Goal: Task Accomplishment & Management: Manage account settings

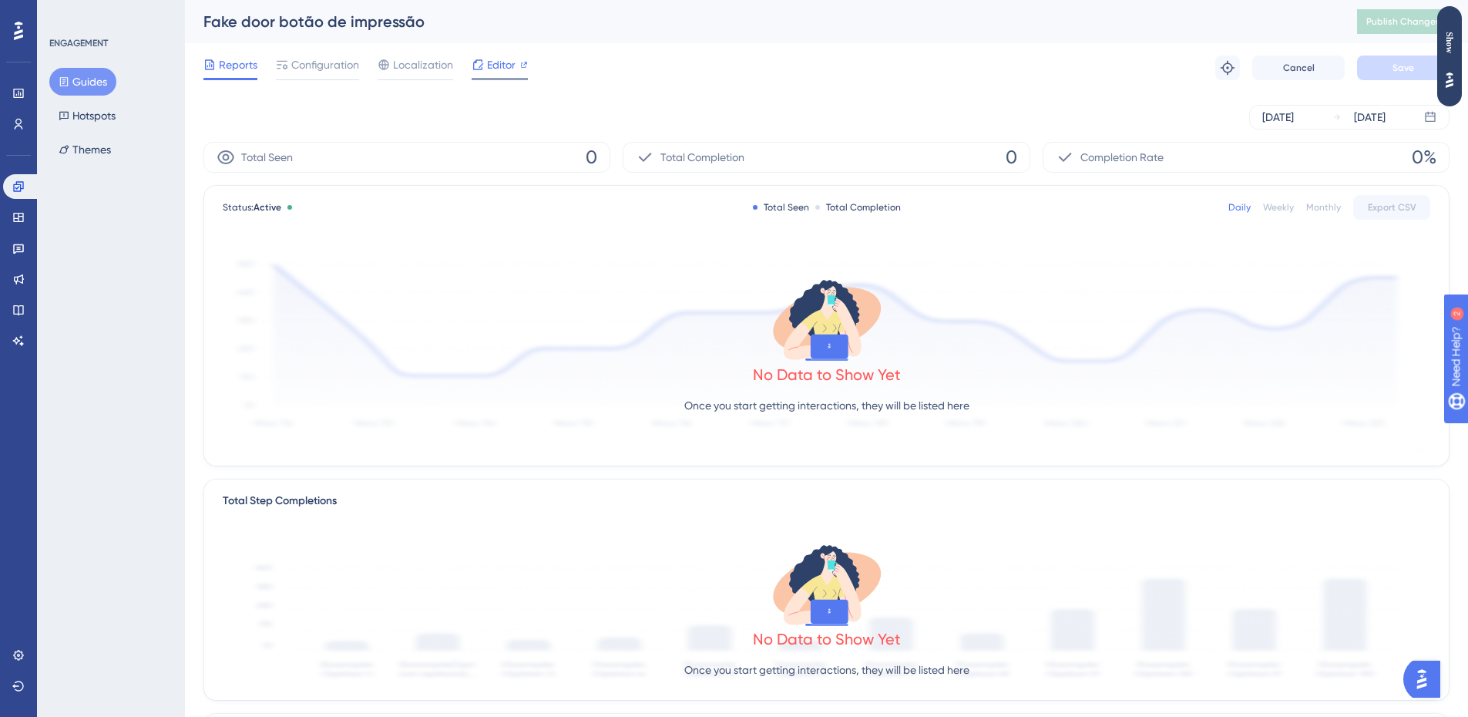
click at [496, 61] on span "Editor" at bounding box center [501, 64] width 29 height 18
click at [334, 70] on span "Configuration" at bounding box center [325, 64] width 68 height 18
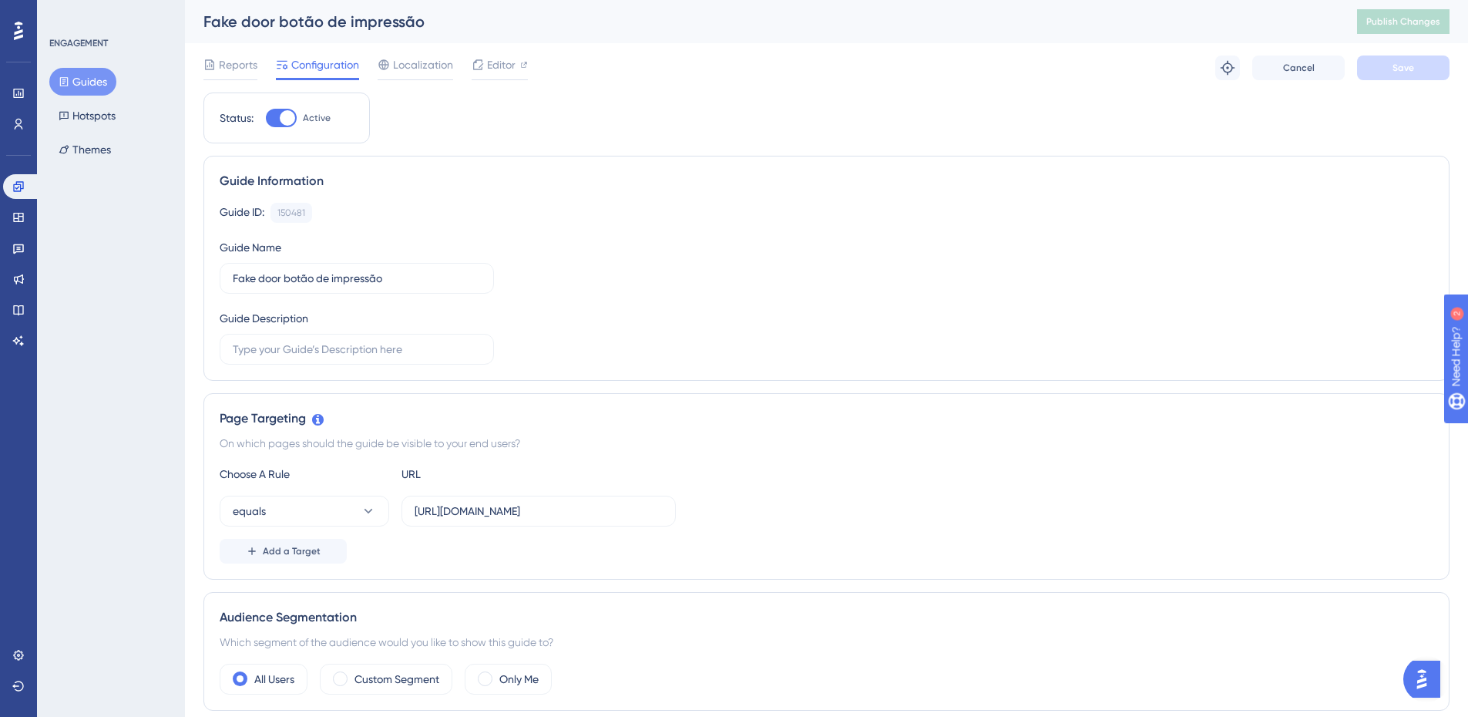
click at [80, 86] on button "Guides" at bounding box center [82, 82] width 67 height 28
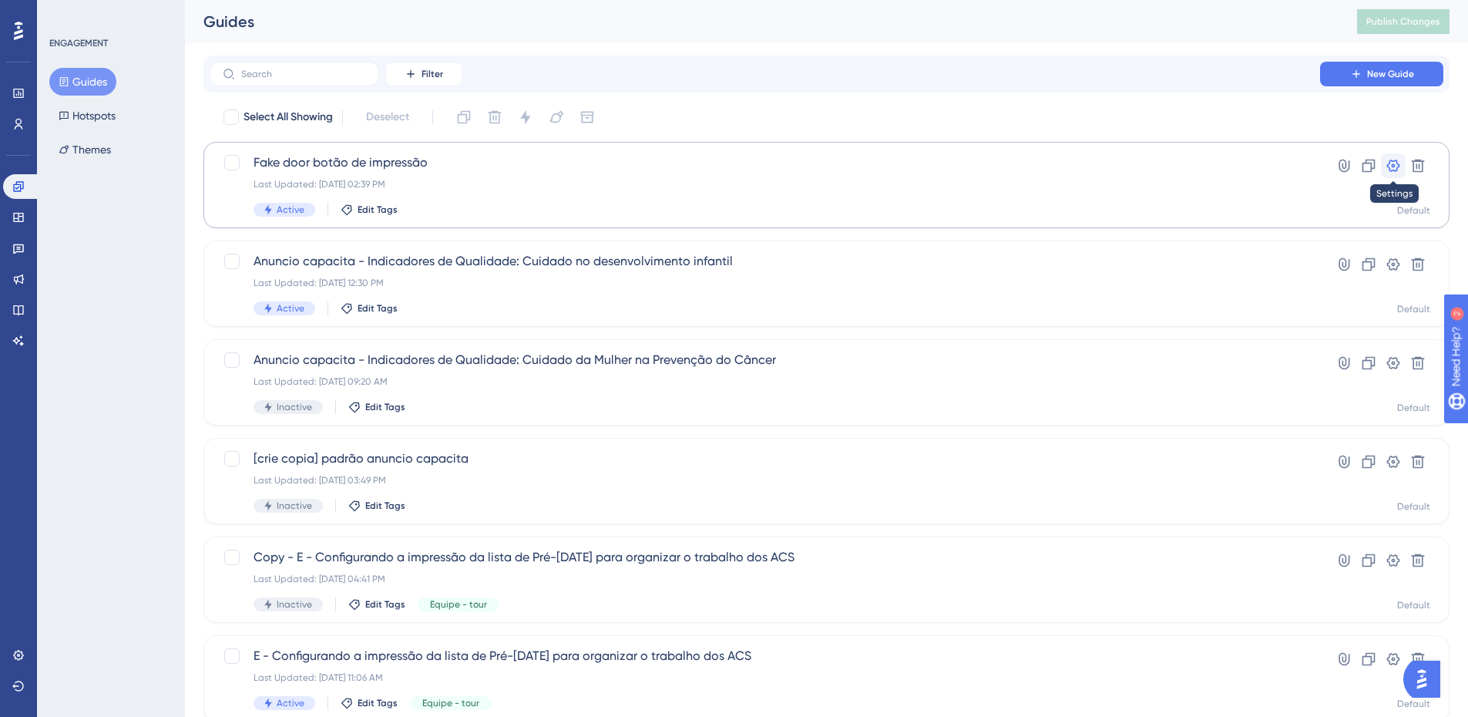
click at [1388, 165] on icon at bounding box center [1393, 165] width 13 height 12
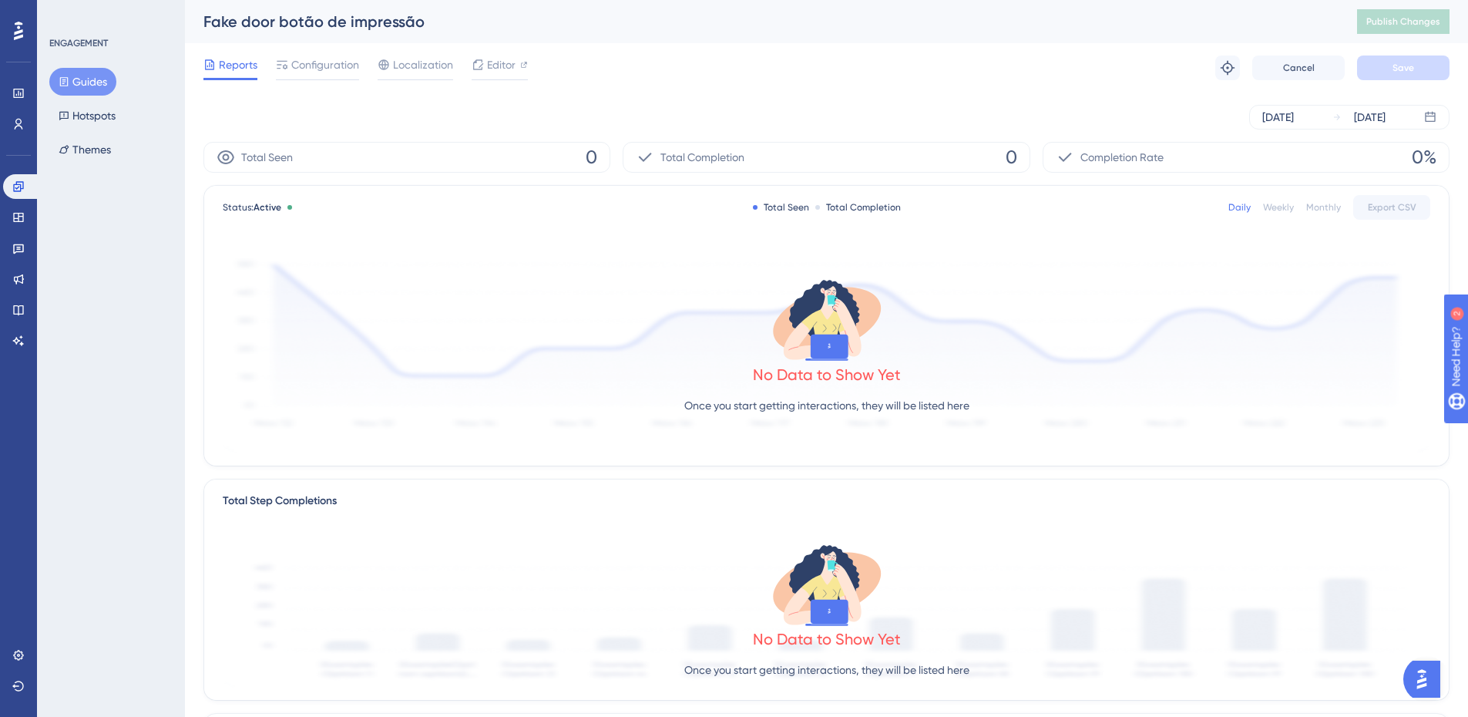
click at [331, 50] on div "Reports Configuration Localization Editor Troubleshoot Cancel Save" at bounding box center [826, 67] width 1246 height 49
click at [335, 55] on div "Reports Configuration Localization Editor Troubleshoot Cancel Save" at bounding box center [826, 67] width 1246 height 49
click at [339, 65] on span "Configuration" at bounding box center [325, 64] width 68 height 18
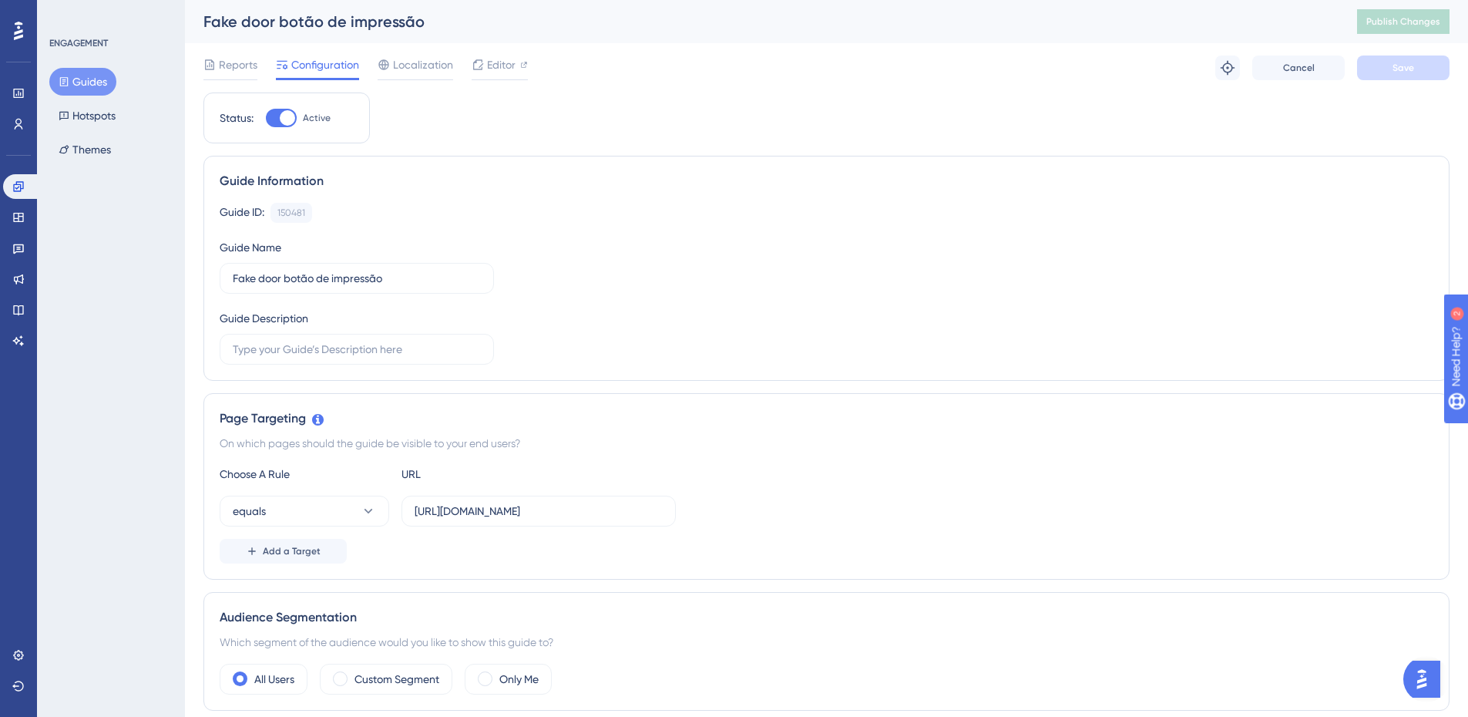
drag, startPoint x: 488, startPoint y: 248, endPoint x: 398, endPoint y: 190, distance: 107.1
click at [398, 190] on div "Guide Information Guide ID: 150481 Copy Guide Name Fake door botão de impressão…" at bounding box center [826, 268] width 1246 height 225
click at [495, 69] on span "Editor" at bounding box center [501, 64] width 29 height 18
drag, startPoint x: 538, startPoint y: 238, endPoint x: 468, endPoint y: 172, distance: 95.9
click at [468, 172] on div "Guide Information" at bounding box center [826, 181] width 1213 height 18
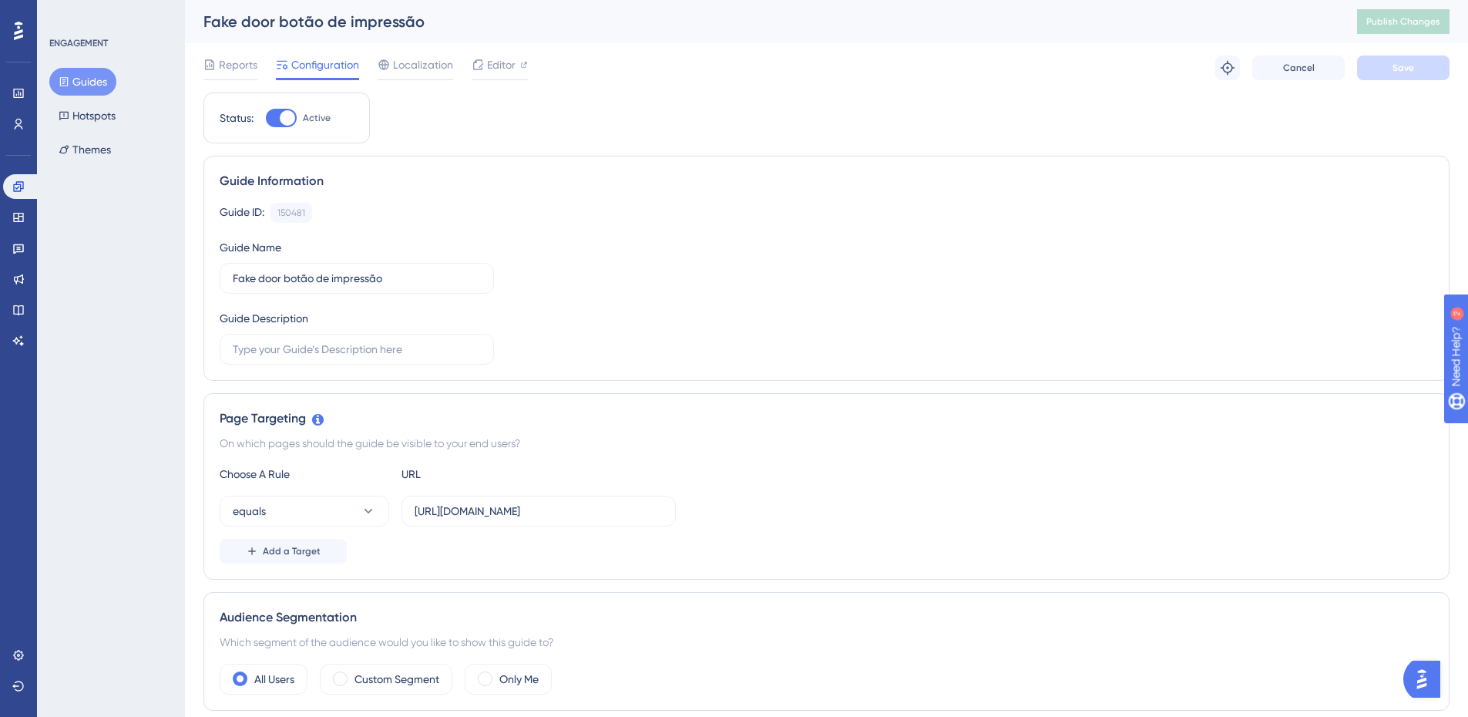
click at [281, 110] on div at bounding box center [281, 118] width 31 height 18
click at [266, 118] on input "Active" at bounding box center [265, 118] width 1 height 1
click at [1431, 82] on div "Reports Configuration Localization Editor Cancel Save" at bounding box center [826, 67] width 1246 height 49
click at [1426, 69] on button "Save" at bounding box center [1403, 67] width 92 height 25
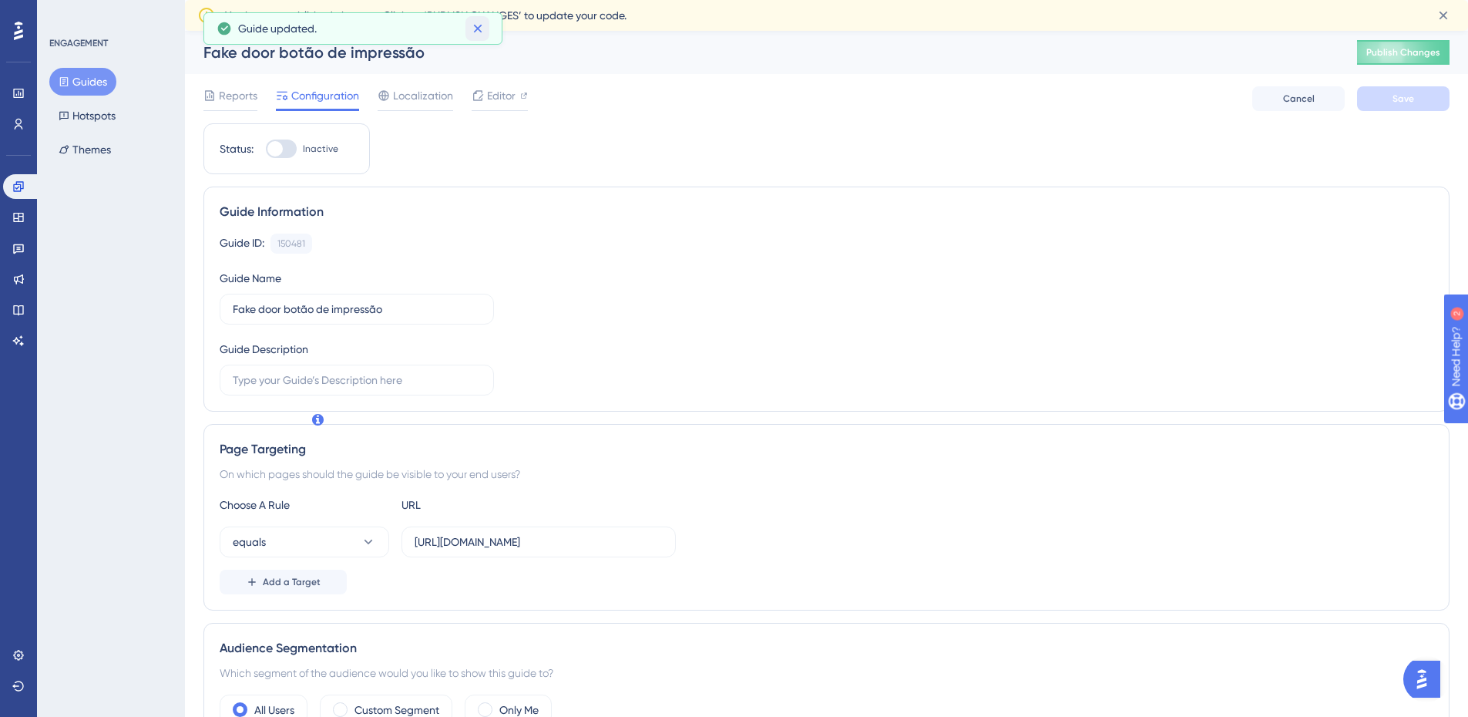
click at [475, 30] on icon at bounding box center [477, 29] width 8 height 8
click at [287, 148] on div at bounding box center [281, 148] width 31 height 18
click at [266, 149] on input "Inactive" at bounding box center [265, 149] width 1 height 1
checkbox input "true"
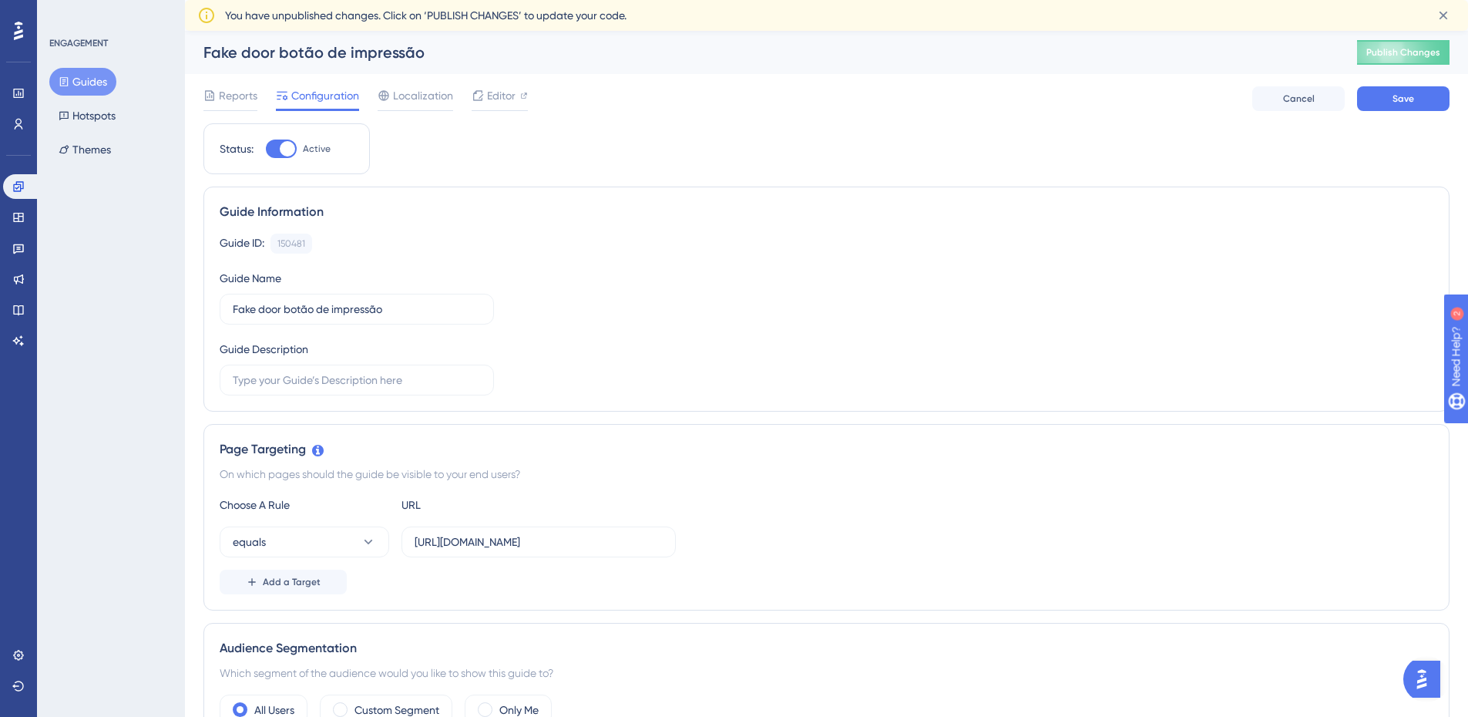
click at [441, 19] on span "You have unpublished changes. Click on ‘PUBLISH CHANGES’ to update your code." at bounding box center [425, 15] width 401 height 18
click at [1401, 92] on button "Save" at bounding box center [1403, 98] width 92 height 25
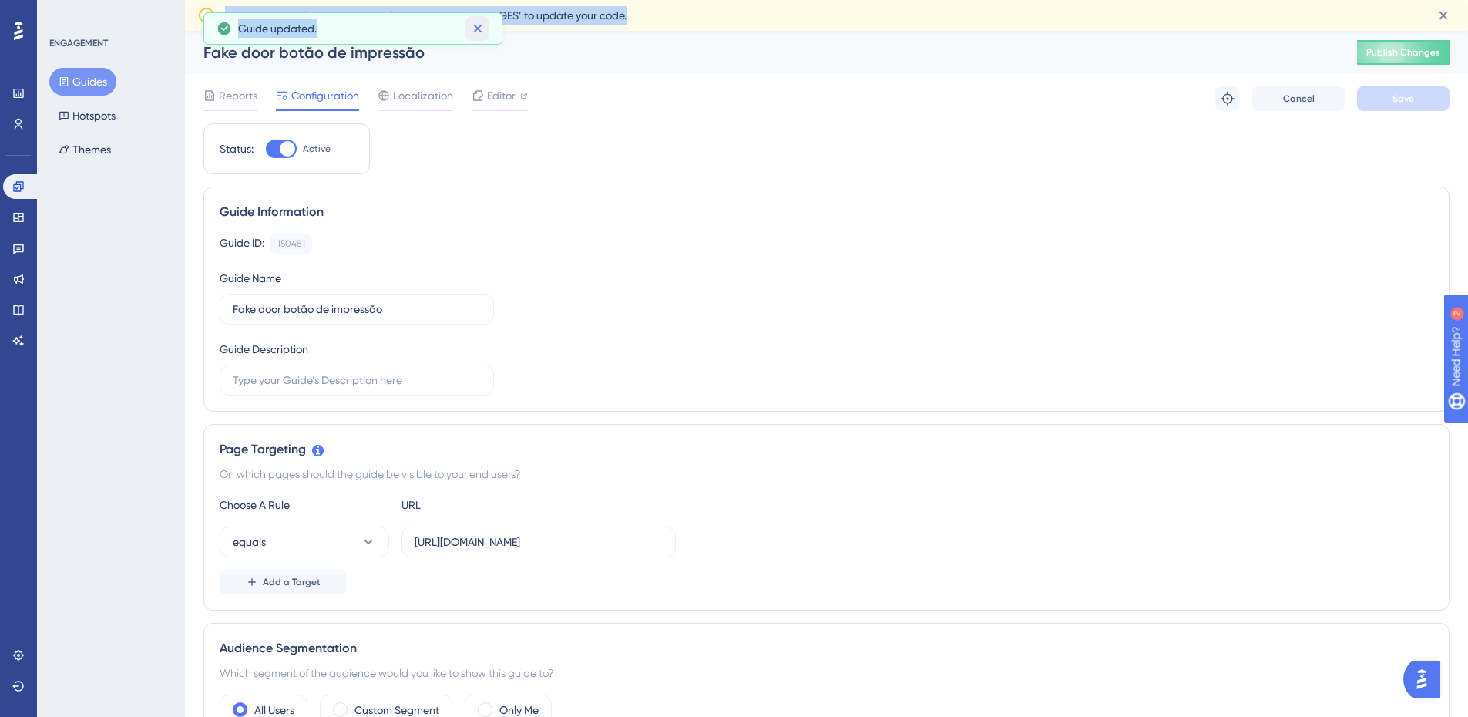
click at [478, 32] on icon at bounding box center [477, 28] width 15 height 15
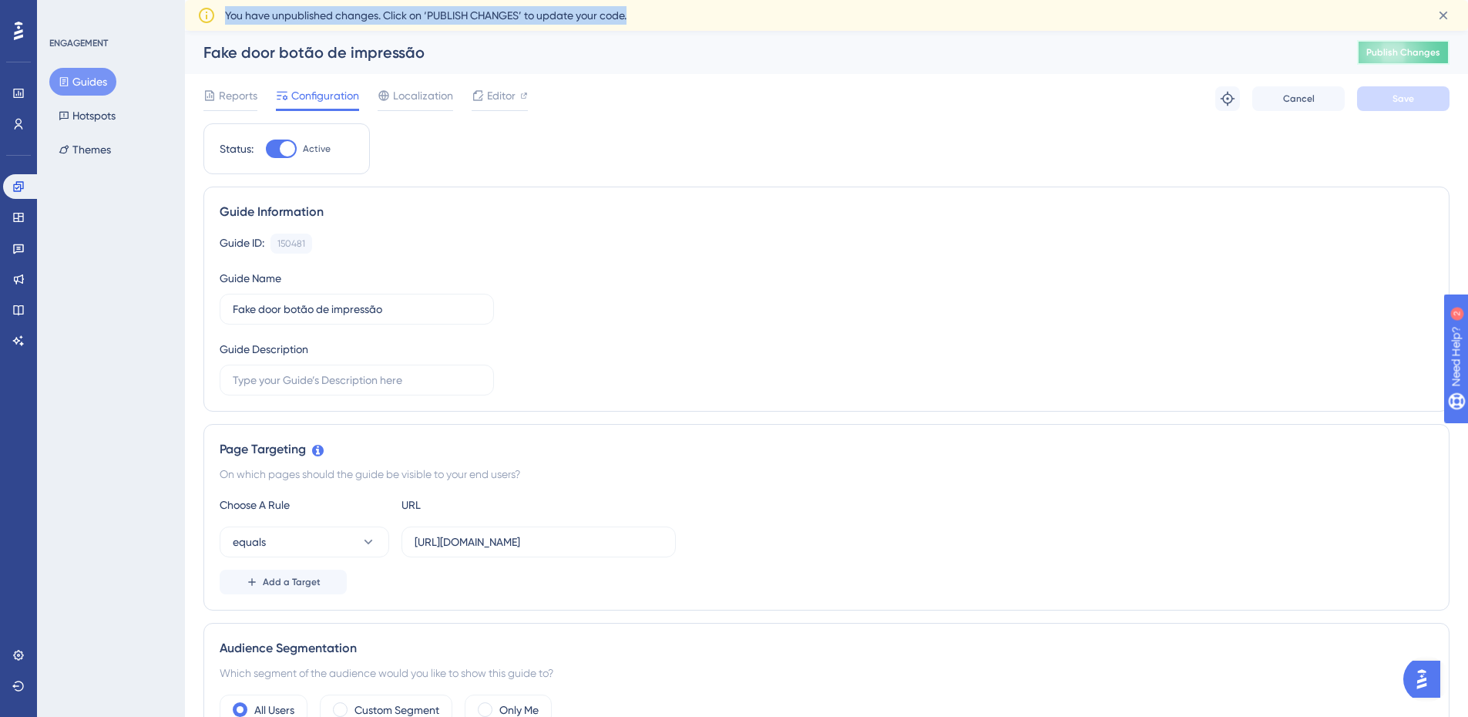
click at [1438, 59] on button "Publish Changes" at bounding box center [1403, 52] width 92 height 25
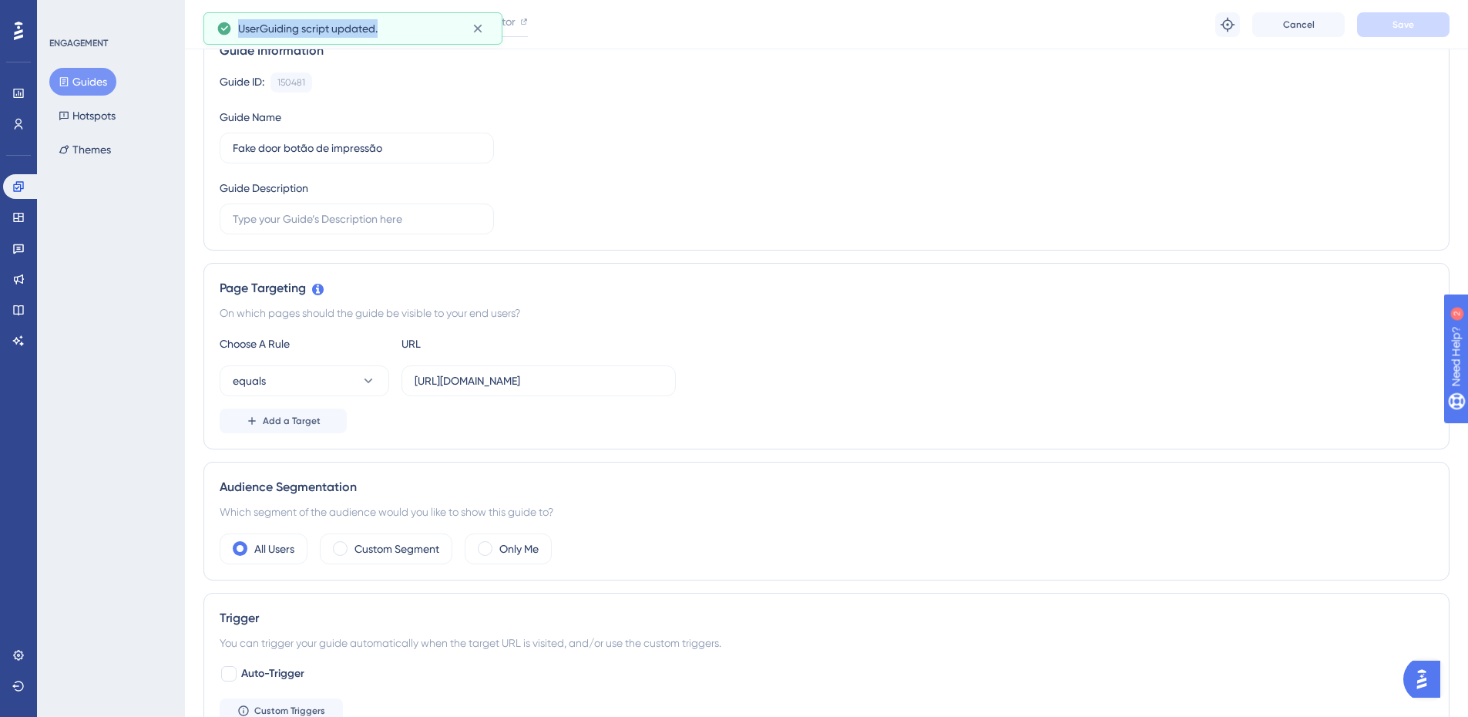
scroll to position [154, 0]
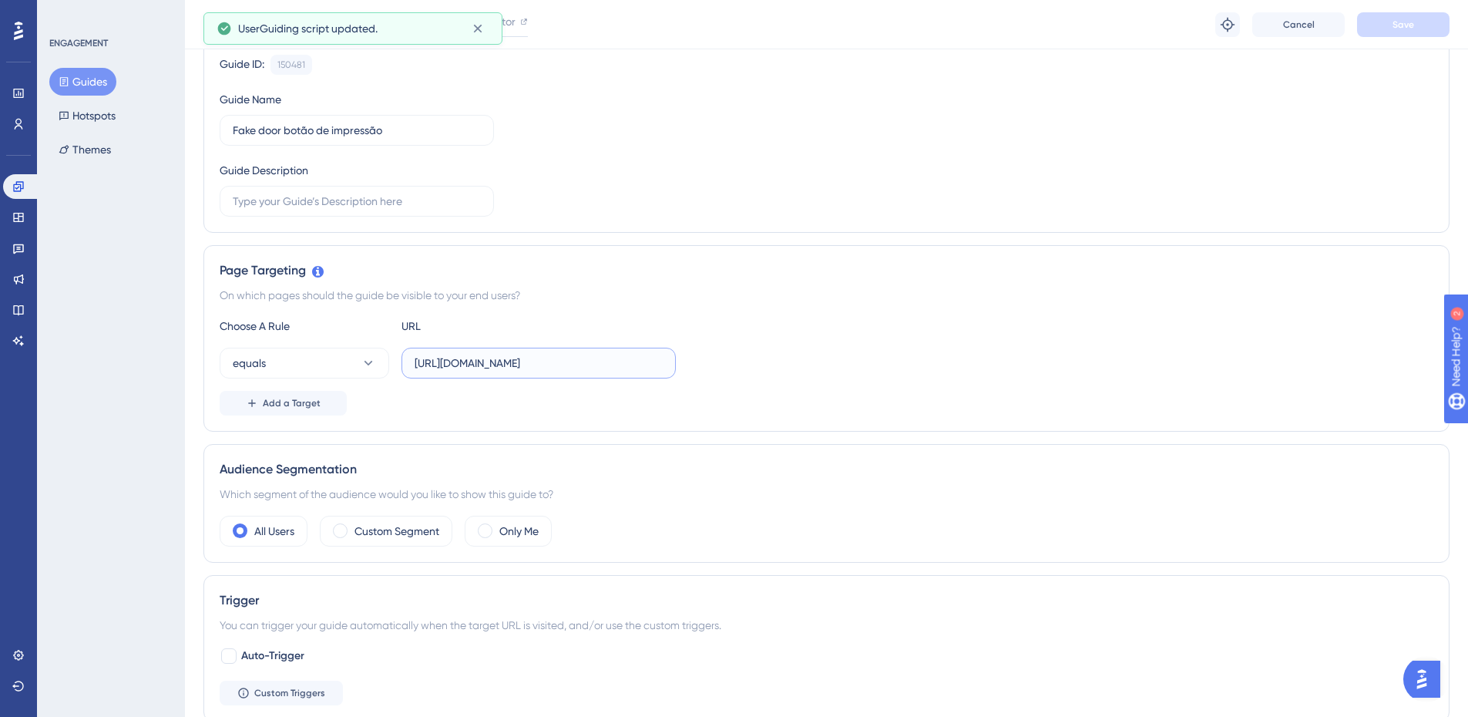
click at [530, 360] on input "https://www.impulsoprevine.org/cofin25/indicadores/cuidado_da_pessoa_com_hipert…" at bounding box center [539, 362] width 248 height 17
click at [565, 371] on label "https://www.impulsoprevine.org/cofin25/indicadores/cuidado_da_pessoa_com_hipert…" at bounding box center [538, 362] width 274 height 31
click at [565, 371] on input "https://www.impulsoprevine.org/cofin25/indicadores/cuidado_da_pessoa_com_hipert…" at bounding box center [539, 362] width 248 height 17
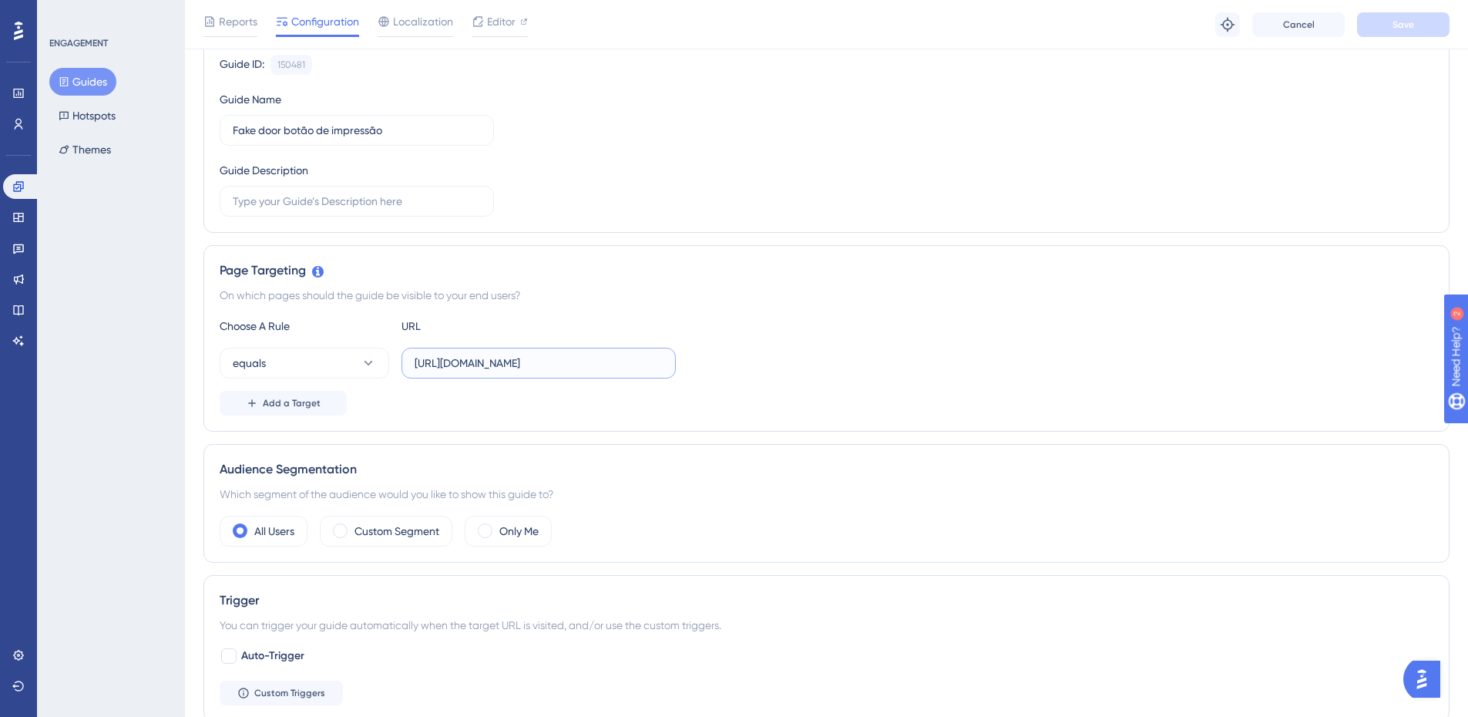
click at [573, 362] on input "https://www.impulsoprevine.org/cofin25/indicadores/cuidado_da_pessoa_com_hipert…" at bounding box center [539, 362] width 248 height 17
type input "https://www.impulsoprevine.org/cofin25/indicadores/cuidado_da_pessoa_com_hipert…"
click at [643, 312] on div "Page Targeting On which pages should the guide be visible to your end users? Ch…" at bounding box center [826, 338] width 1246 height 186
click at [274, 410] on button "Add a Target" at bounding box center [283, 403] width 127 height 25
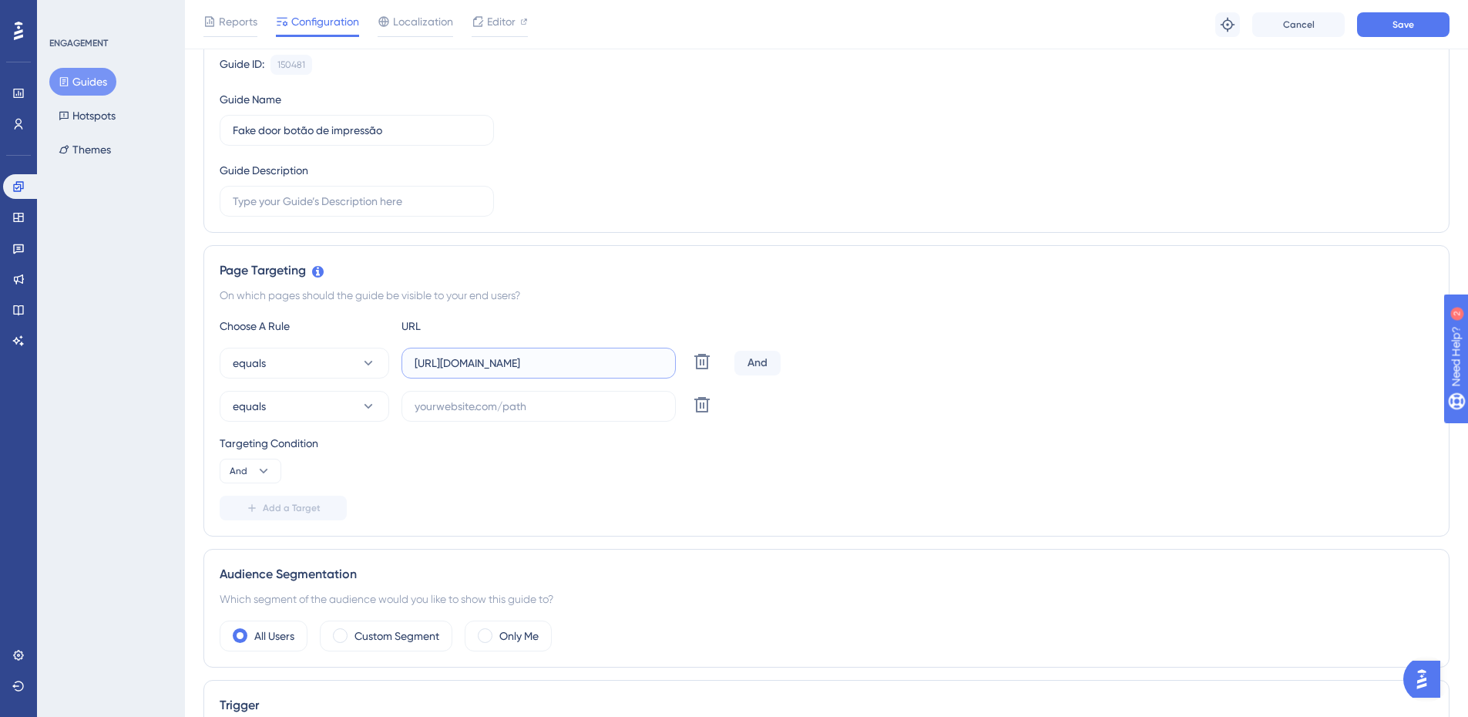
click at [511, 361] on input "https://www.impulsoprevine.org/cofin25/indicadores/cuidado_da_pessoa_com_hipert…" at bounding box center [539, 362] width 248 height 17
click at [525, 411] on input "text" at bounding box center [539, 406] width 248 height 17
paste input "https://www.impulsoprevine.org/cofin25/indicadores/cuidado_da_pessoa_com_hipert…"
drag, startPoint x: 482, startPoint y: 412, endPoint x: 212, endPoint y: 422, distance: 269.9
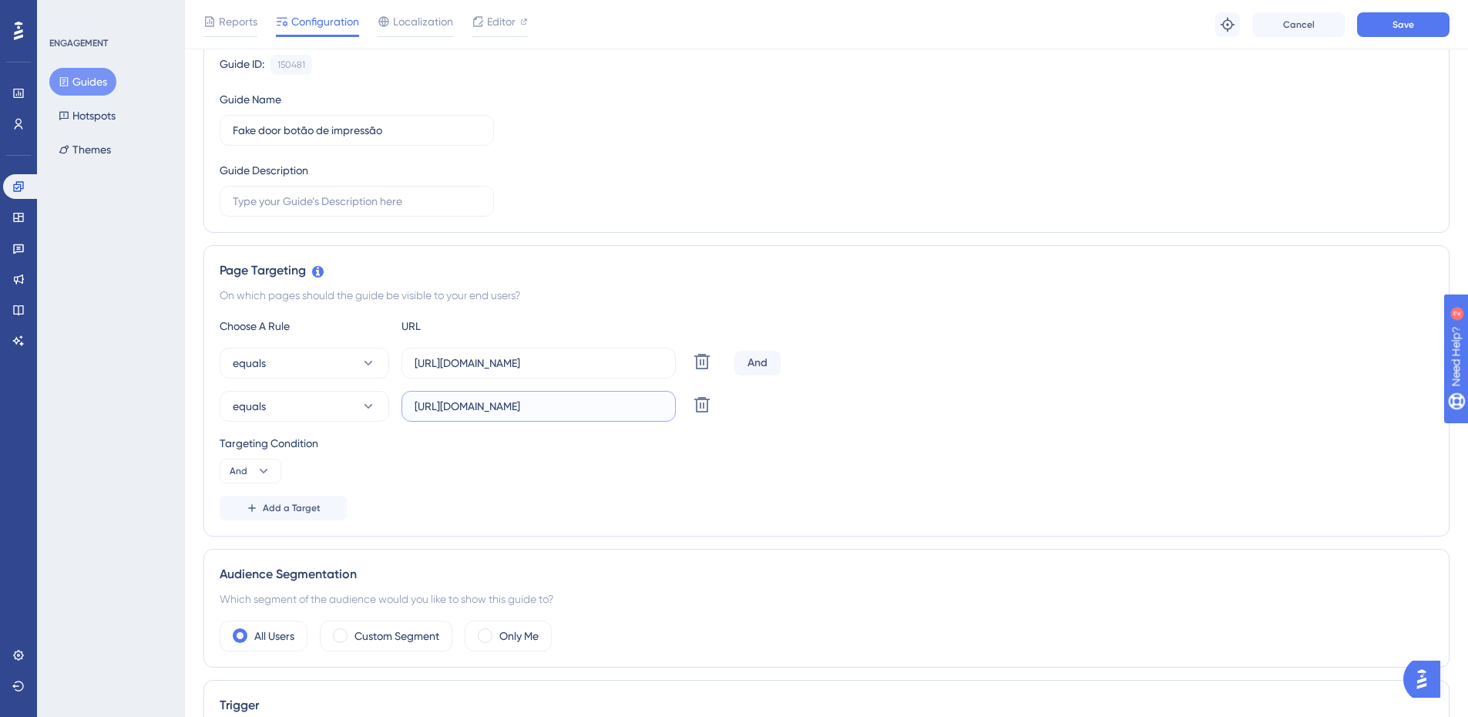
click at [0, 0] on div "Performance Users Engagement Widgets Feedback Product Updates Knowledge Base AI…" at bounding box center [0, 0] width 0 height 0
click at [436, 409] on input "https://www.impulsoprevine.org/cofin25/indicadores/cuidado_da_pessoa_com_hipert…" at bounding box center [539, 406] width 248 height 17
click at [437, 406] on input "https://www.impulsoprevine.org/cofin25/indicadores/cuidado_da_pessoa_com_hipert…" at bounding box center [539, 406] width 248 height 17
drag, startPoint x: 475, startPoint y: 405, endPoint x: 567, endPoint y: 403, distance: 91.7
click at [567, 403] on input "http://www.impulsoprevine.org/cofin25/indicadores/cuidado_da_pessoa_com_hiperte…" at bounding box center [539, 406] width 248 height 17
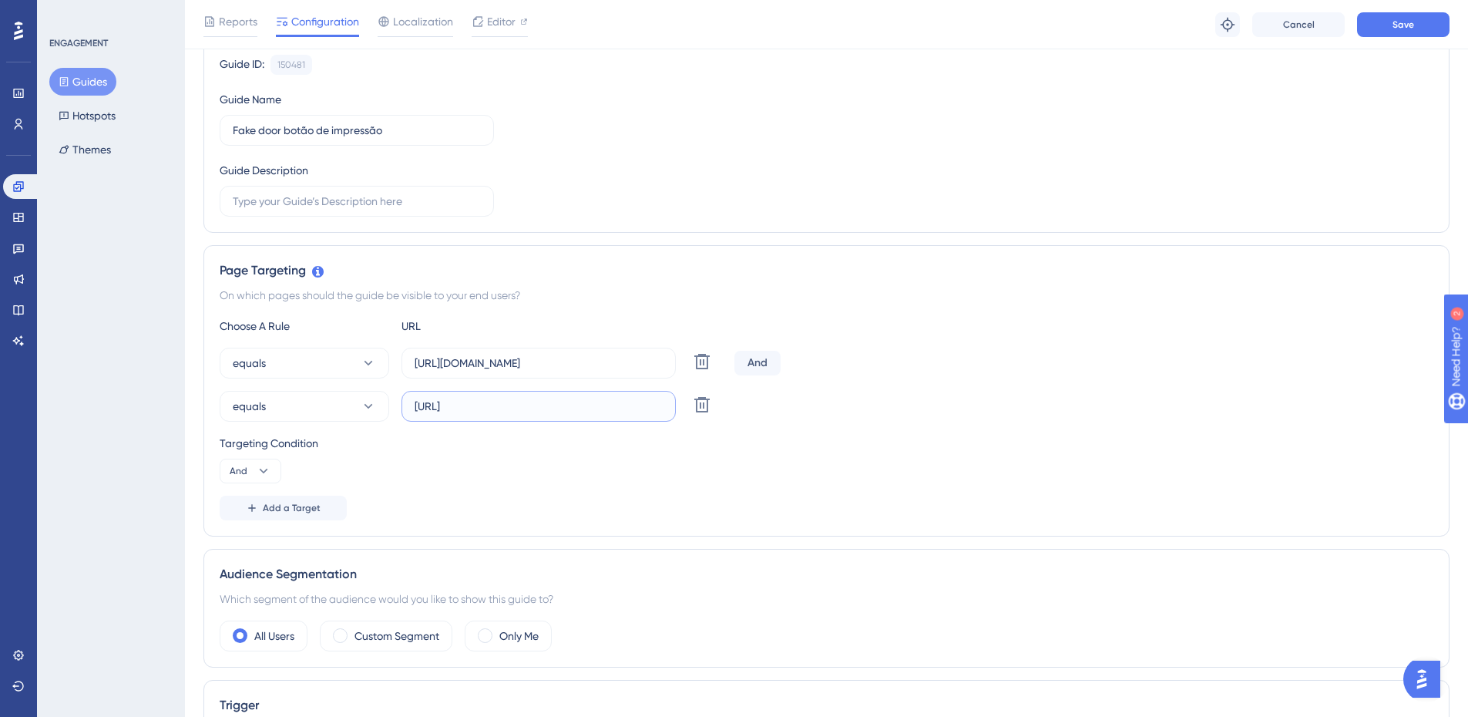
drag, startPoint x: 552, startPoint y: 405, endPoint x: 0, endPoint y: 419, distance: 552.6
click at [0, 0] on div "Performance Users Engagement Widgets Feedback Product Updates Knowledge Base AI…" at bounding box center [0, 0] width 0 height 0
click at [465, 402] on input "http://www.localhost:3000/cofin25/indicadores/cuidado_da_pessoa_com_hipertensao" at bounding box center [539, 406] width 248 height 17
type input "http://localhost:3000/cofin25/indicadores/cuidado_da_pessoa_com_hipertensao"
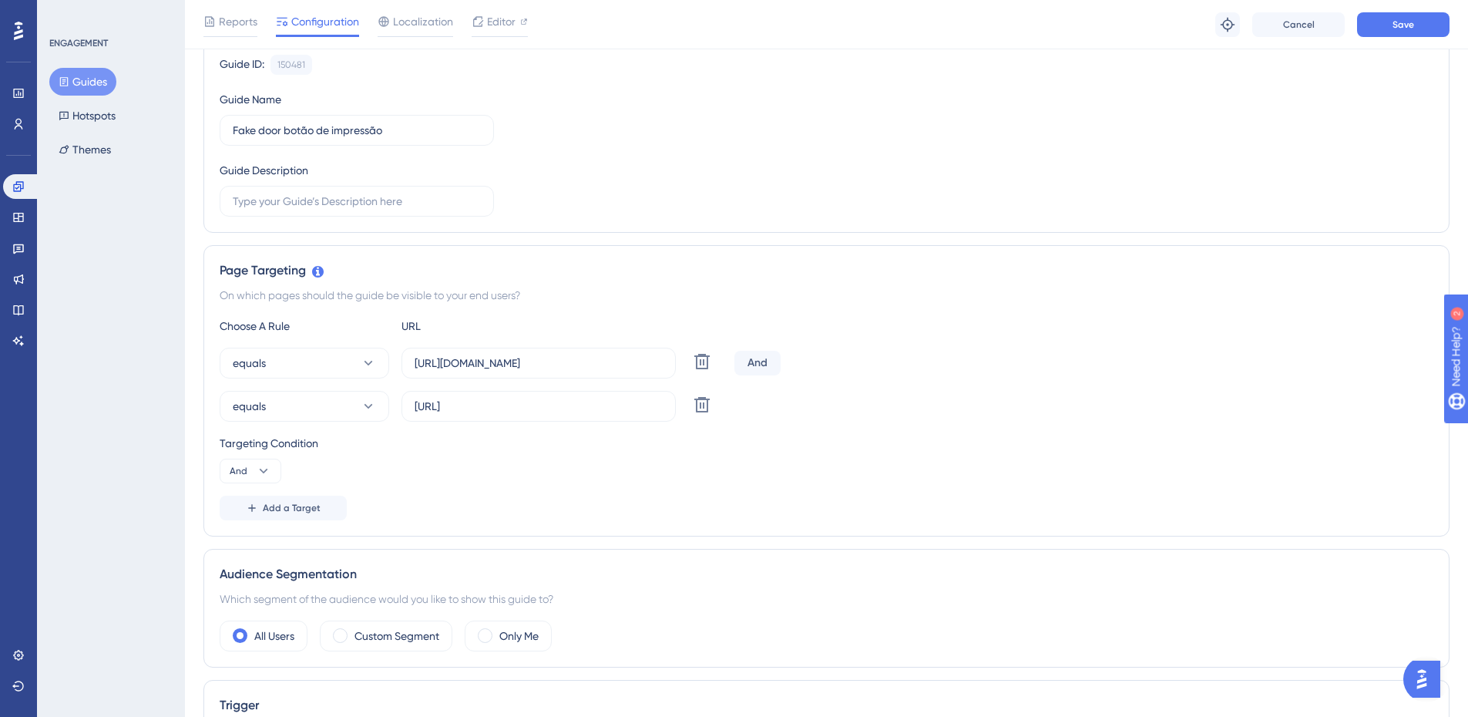
click at [542, 449] on div "Targeting Condition" at bounding box center [826, 443] width 1213 height 18
click at [603, 407] on input "http://localhost:3000/cofin25/indicadores/cuidado_da_pessoa_com_hipertensao" at bounding box center [539, 406] width 248 height 17
drag, startPoint x: 631, startPoint y: 408, endPoint x: 341, endPoint y: 420, distance: 290.7
click at [341, 420] on div "equals http://localhost:3000/cofin25/indicadores/cuidado_da_pessoa_com_hiperten…" at bounding box center [474, 406] width 509 height 31
click at [547, 417] on label "http://localhost:3000/cofin25/indicadores/cuidado_da_pessoa_com_hipertensao" at bounding box center [538, 406] width 274 height 31
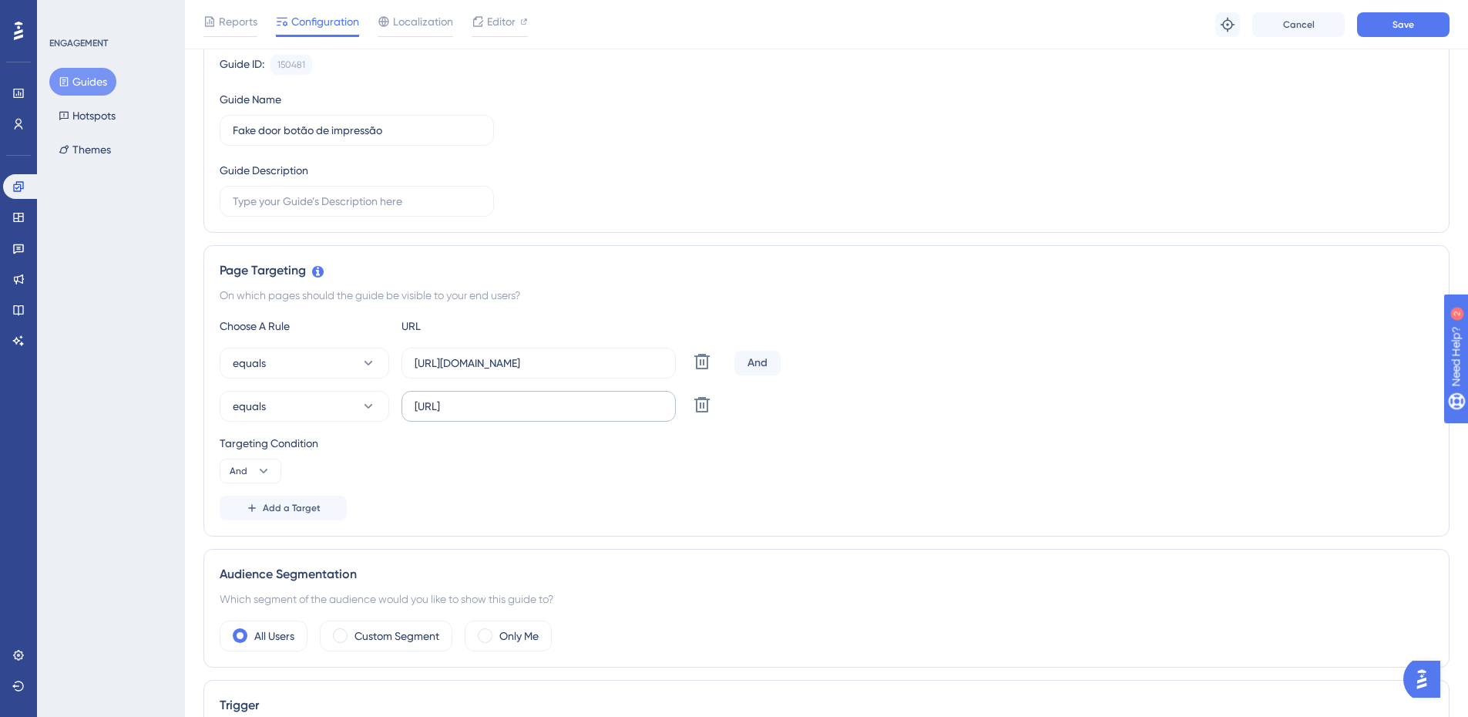
click at [547, 415] on input "http://localhost:3000/cofin25/indicadores/cuidado_da_pessoa_com_hipertensao" at bounding box center [539, 406] width 248 height 17
click at [525, 407] on input "http://localhost:3000/cofin25/indicadores/cuidado_da_pessoa_com_hipertensao" at bounding box center [539, 406] width 248 height 17
drag, startPoint x: 437, startPoint y: 411, endPoint x: 804, endPoint y: 415, distance: 366.8
click at [804, 415] on div "equals http://localhost:3000/cofin25/indicadores/cuidado_da_pessoa_com_hiperten…" at bounding box center [826, 406] width 1213 height 31
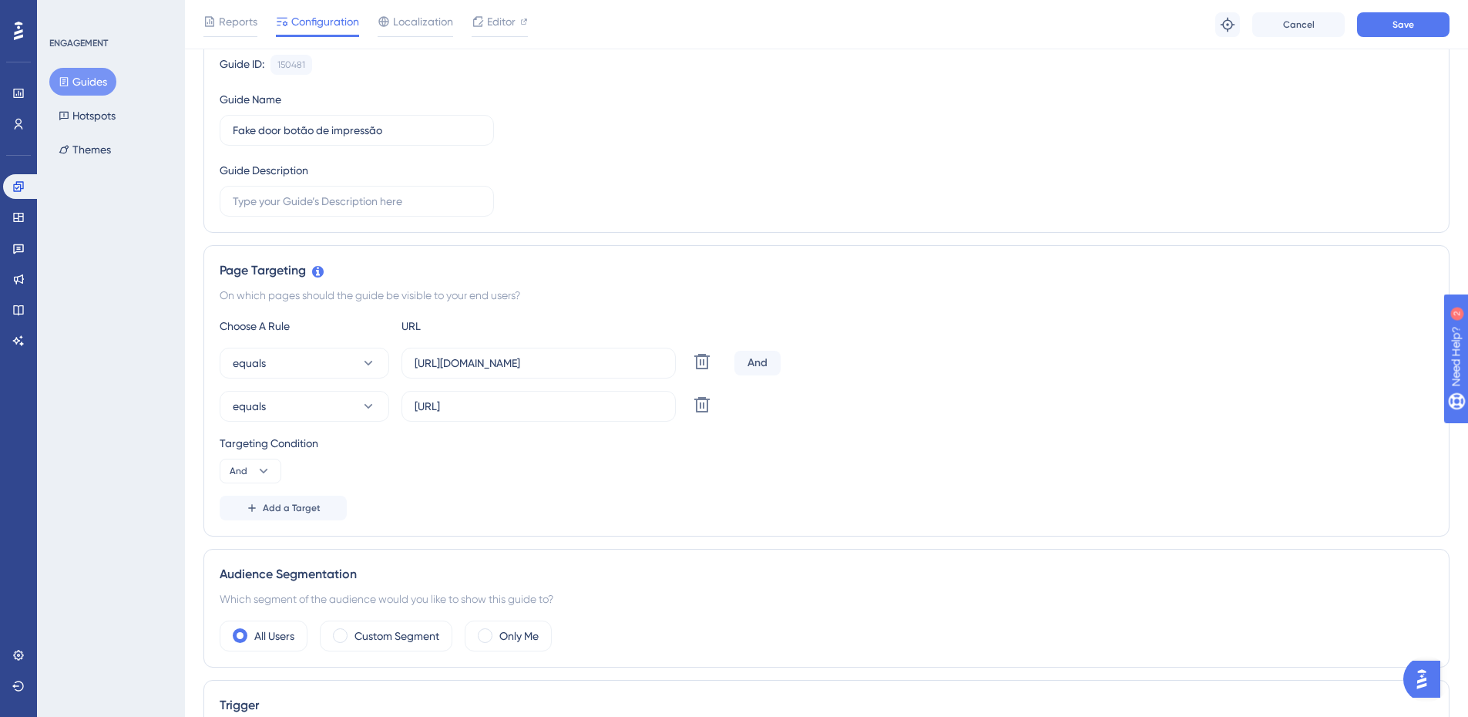
click at [977, 415] on div "equals http://localhost:3000/cofin25/indicadores/cuidado_da_pessoa_com_hiperten…" at bounding box center [826, 406] width 1213 height 31
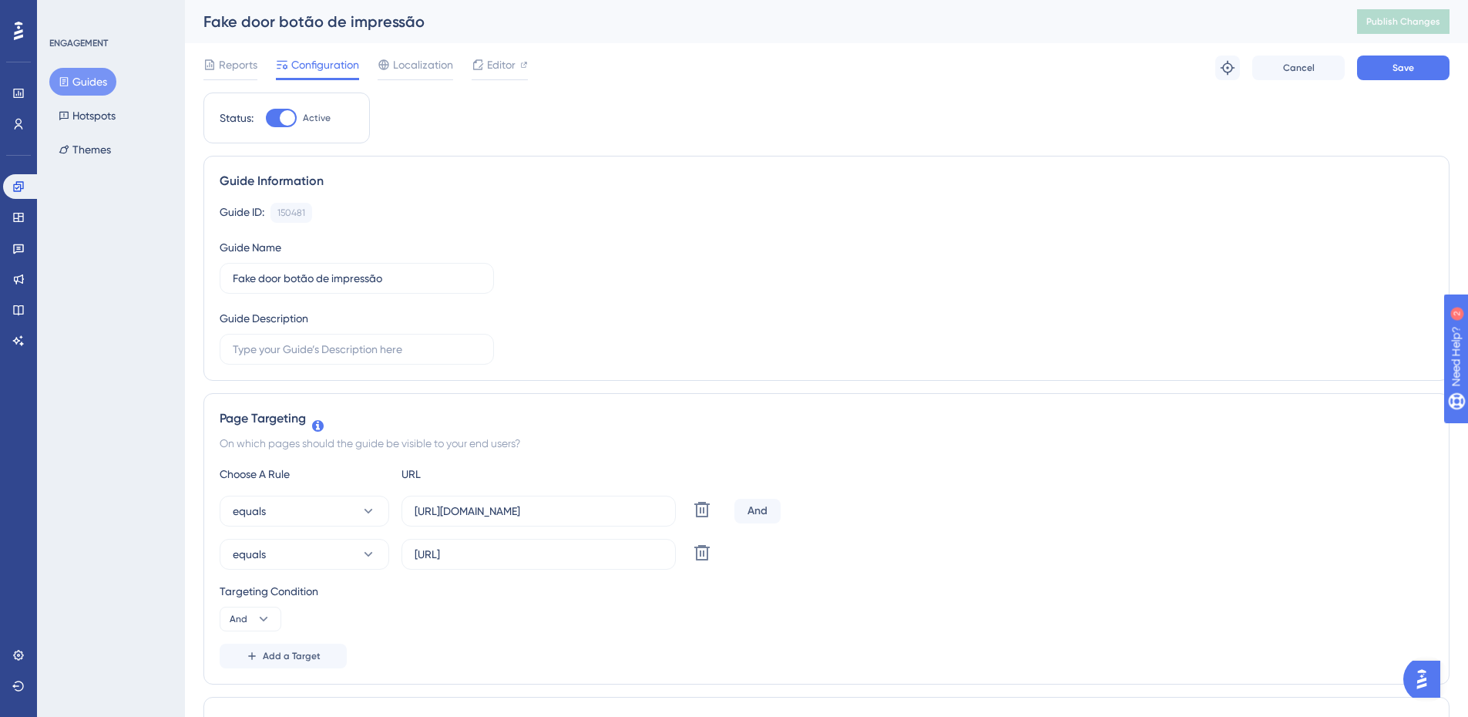
drag, startPoint x: 1025, startPoint y: -7, endPoint x: 1015, endPoint y: -52, distance: 46.5
click at [1410, 65] on span "Save" at bounding box center [1403, 68] width 22 height 12
drag, startPoint x: 313, startPoint y: 43, endPoint x: 240, endPoint y: 27, distance: 75.0
click at [240, 27] on span "Conflicting ‘equals’ conditions. Review Page Targeting rules." at bounding box center [348, 34] width 221 height 37
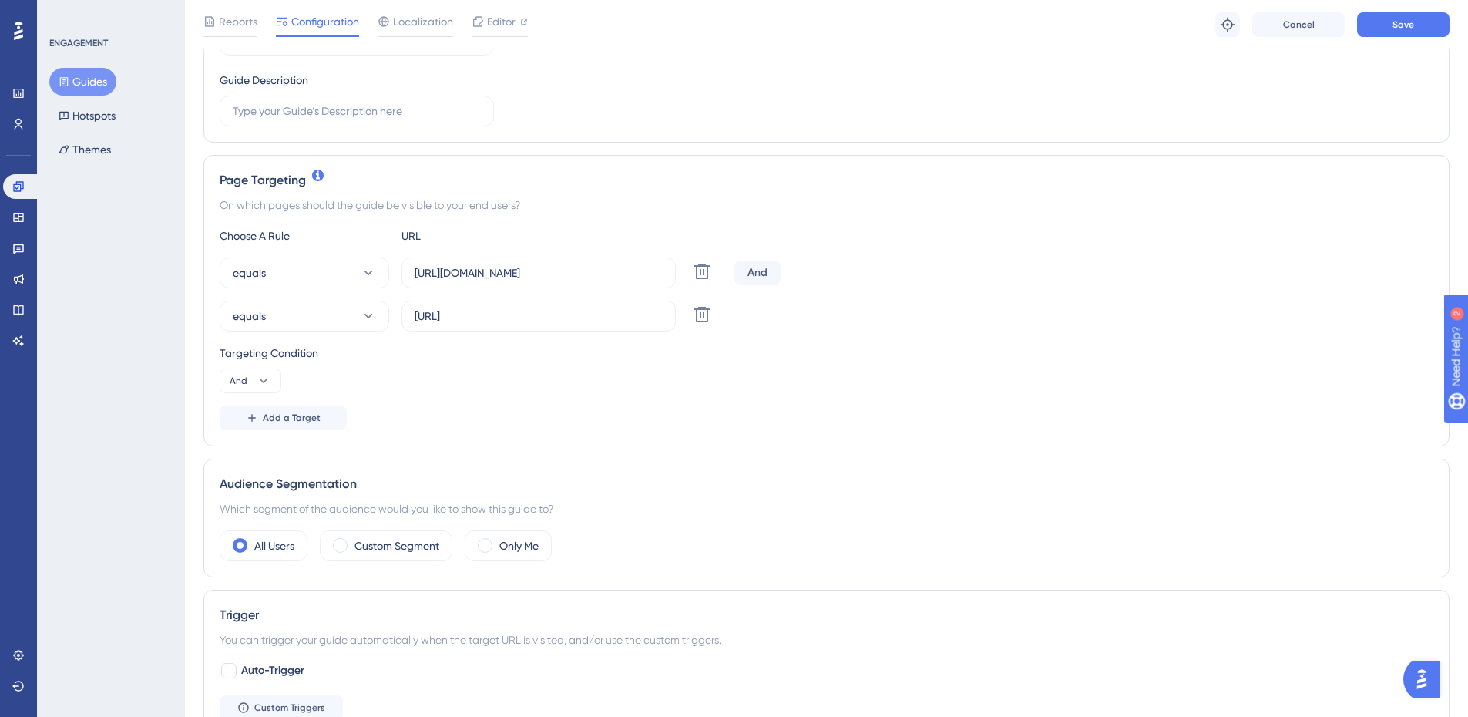
scroll to position [231, 0]
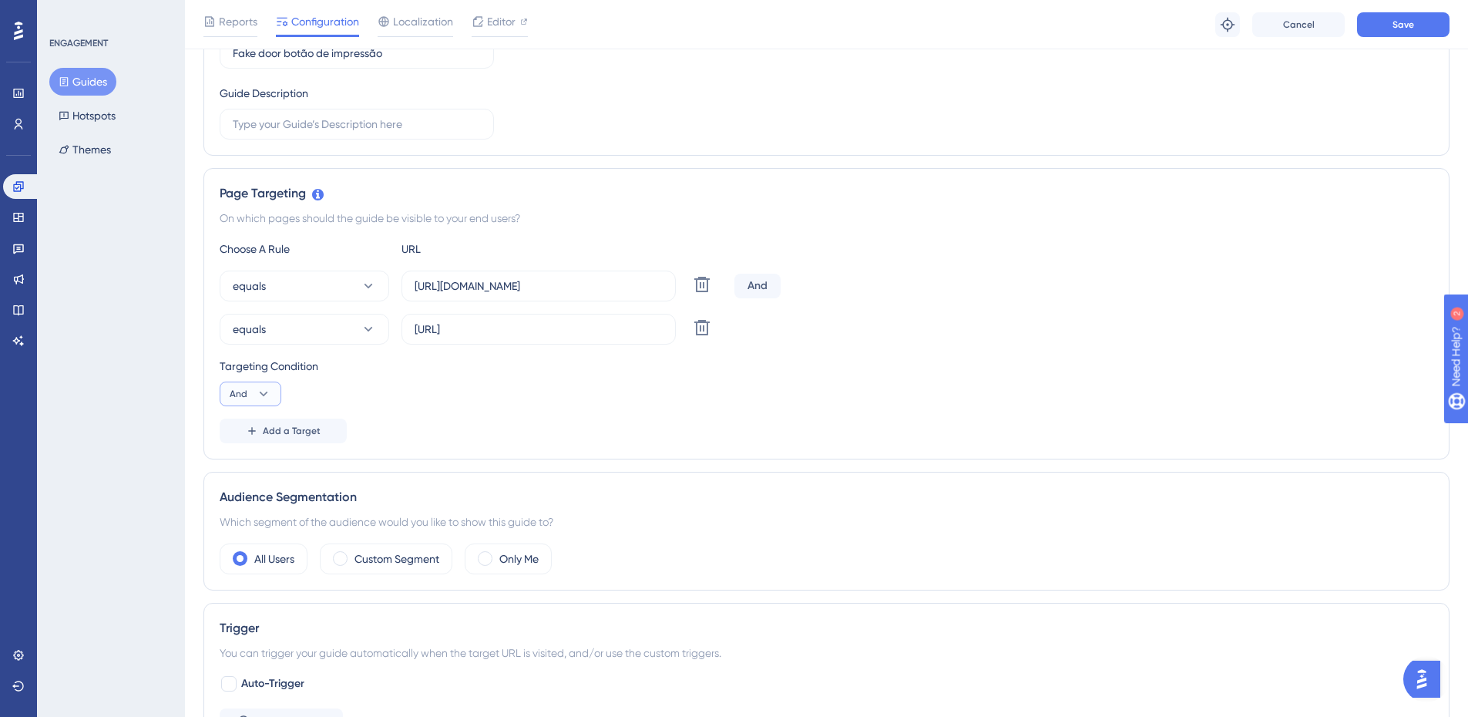
click at [269, 391] on icon at bounding box center [263, 393] width 15 height 15
click at [504, 401] on div "Targeting Condition And And And Or Or" at bounding box center [826, 381] width 1213 height 49
click at [754, 278] on div "And" at bounding box center [757, 286] width 46 height 25
click at [784, 332] on div "equals http://localhost:3000/cofin25/indicadores/cuidado_da_pessoa_com_hiperten…" at bounding box center [826, 329] width 1213 height 31
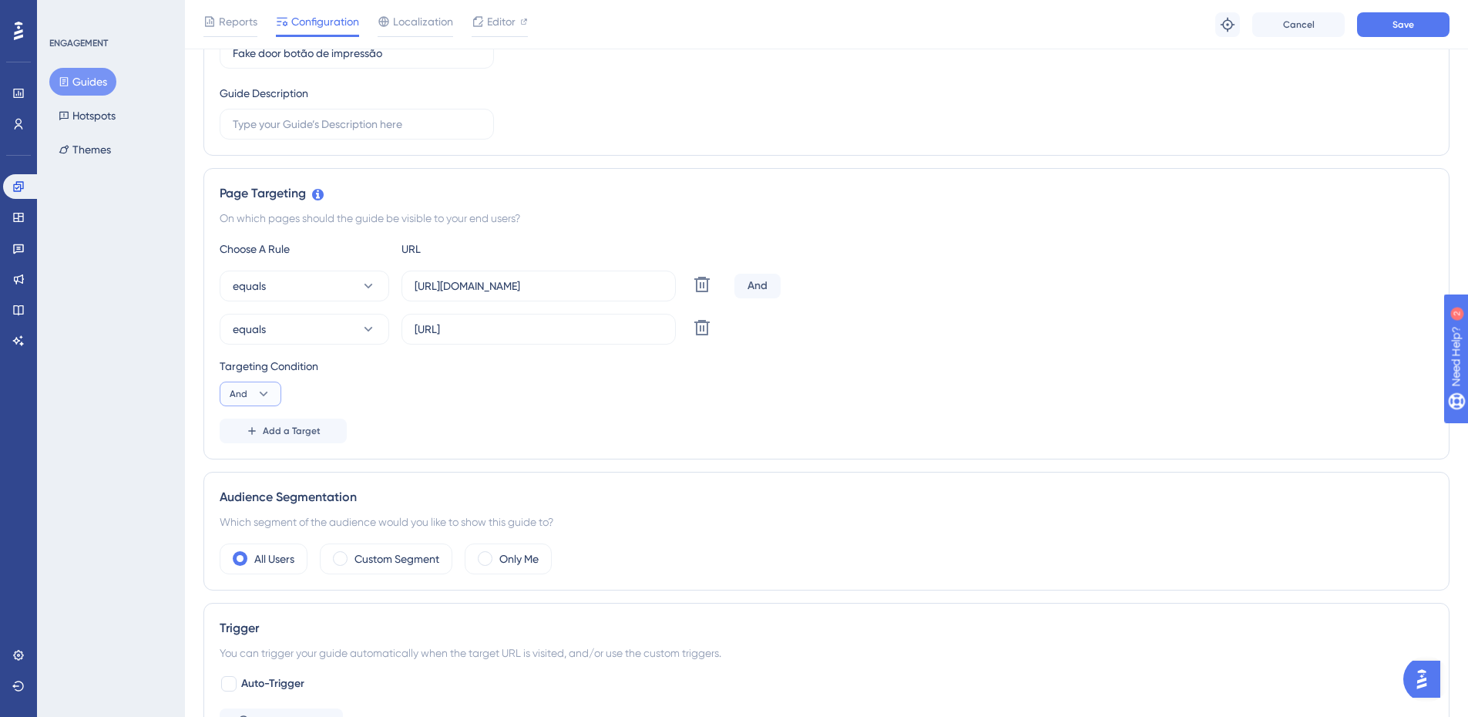
click at [252, 395] on button "And" at bounding box center [251, 393] width 62 height 25
click at [235, 468] on button "Or Or" at bounding box center [251, 468] width 42 height 31
click at [528, 371] on div "Targeting Condition" at bounding box center [826, 366] width 1213 height 18
drag, startPoint x: 528, startPoint y: 371, endPoint x: 441, endPoint y: 383, distance: 87.2
click at [441, 383] on div "Targeting Condition Or" at bounding box center [826, 381] width 1213 height 49
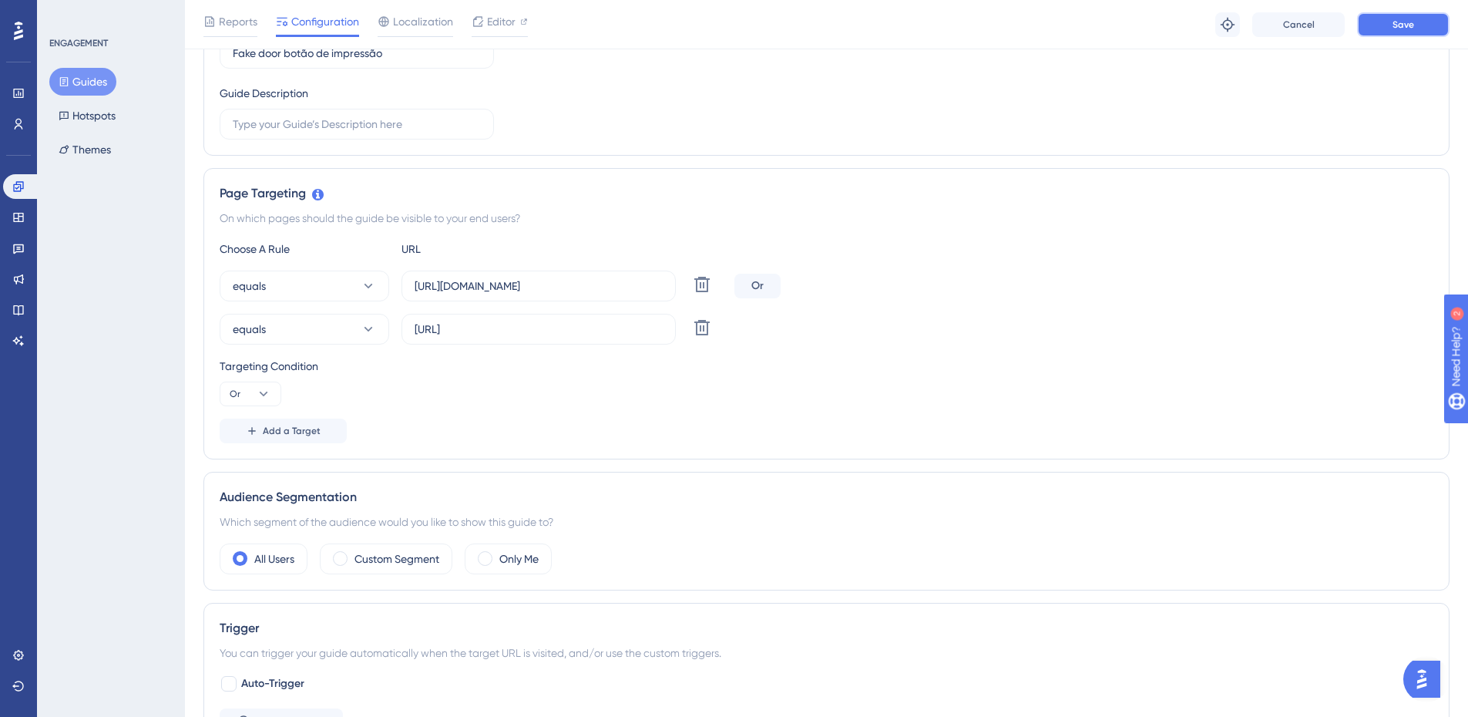
click at [1423, 25] on button "Save" at bounding box center [1403, 24] width 92 height 25
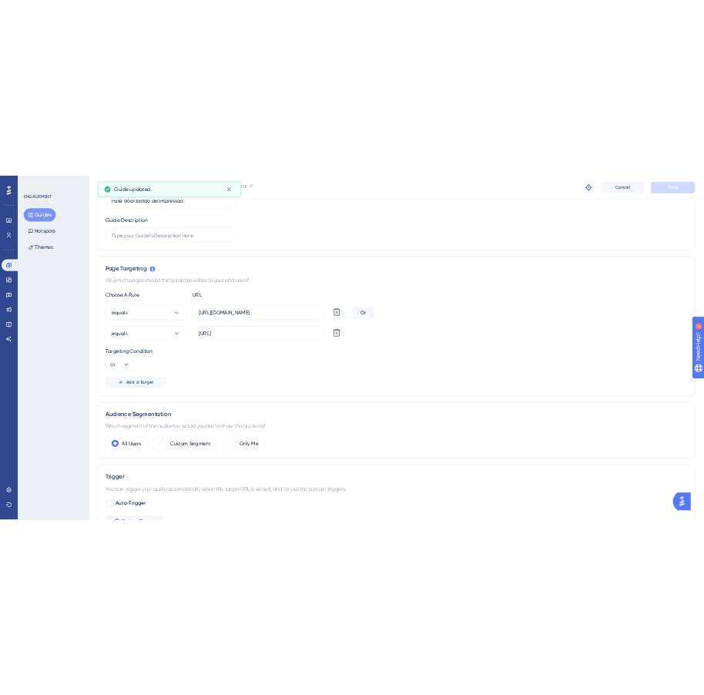
scroll to position [0, 0]
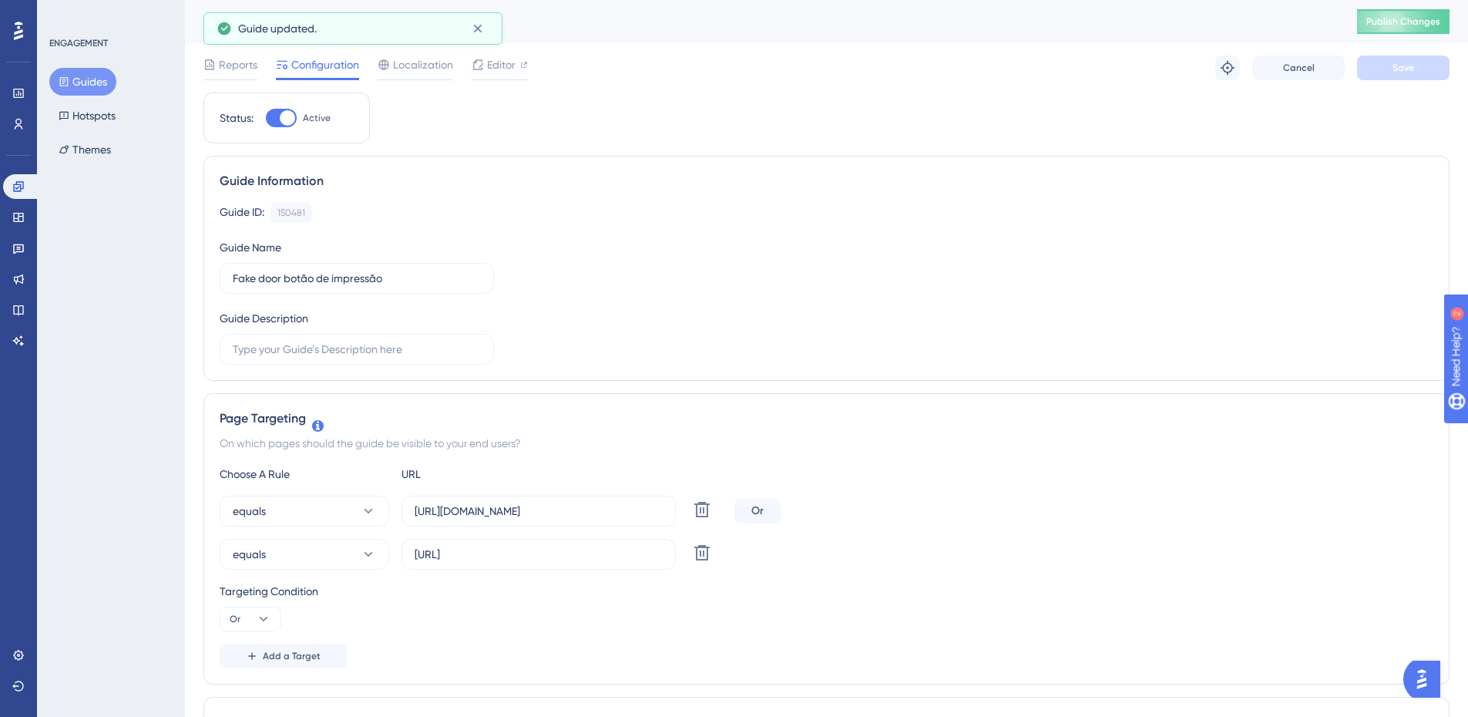
drag, startPoint x: 1020, startPoint y: 350, endPoint x: 902, endPoint y: -12, distance: 380.1
click at [1418, 27] on span "Publish Changes" at bounding box center [1403, 21] width 74 height 12
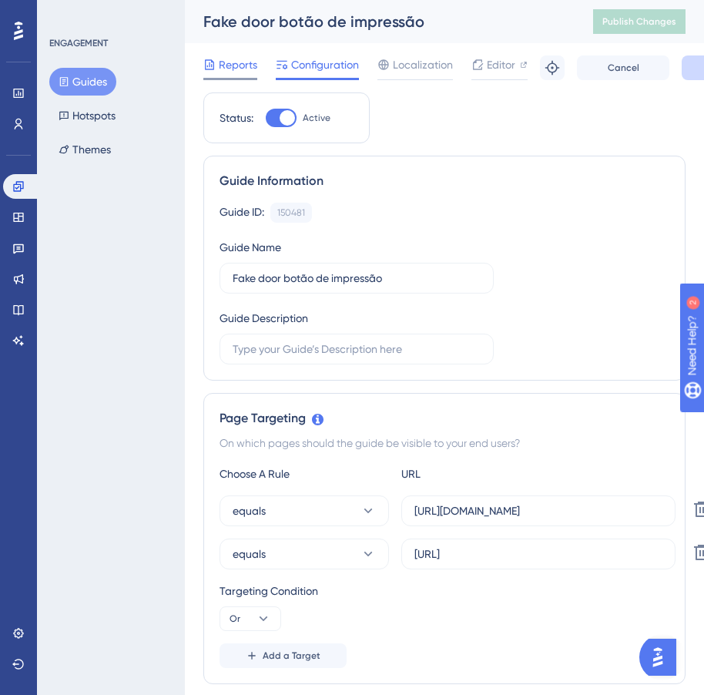
click at [228, 62] on span "Reports" at bounding box center [238, 64] width 39 height 18
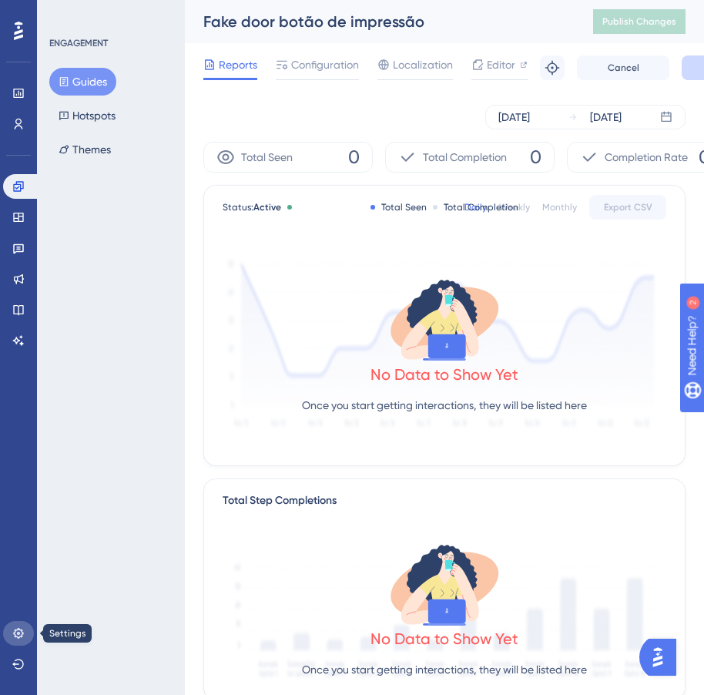
click at [9, 633] on link at bounding box center [18, 633] width 31 height 25
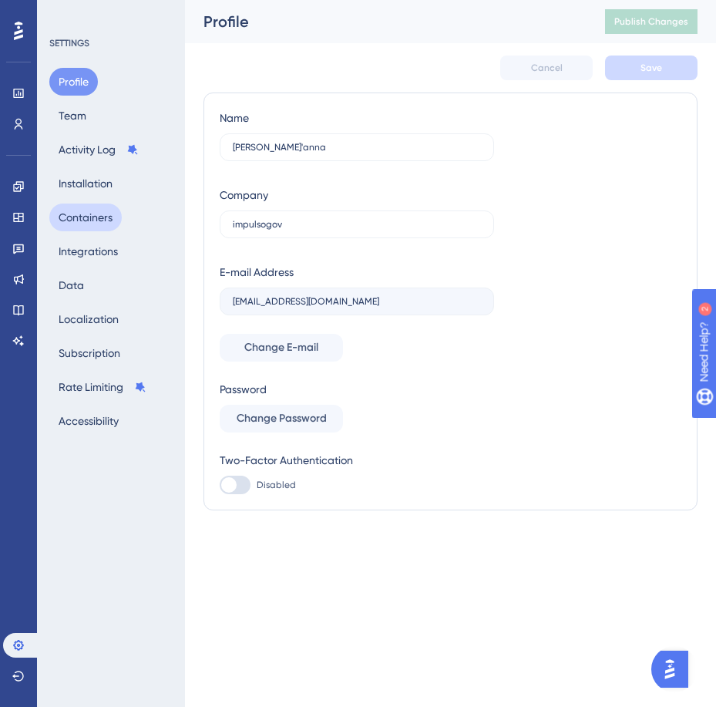
click at [112, 225] on button "Containers" at bounding box center [85, 217] width 72 height 28
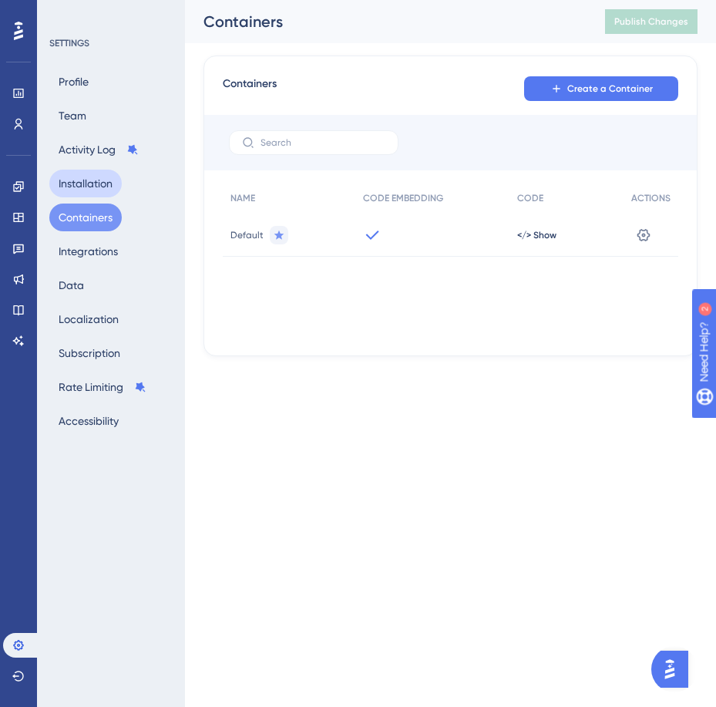
click at [89, 177] on button "Installation" at bounding box center [85, 184] width 72 height 28
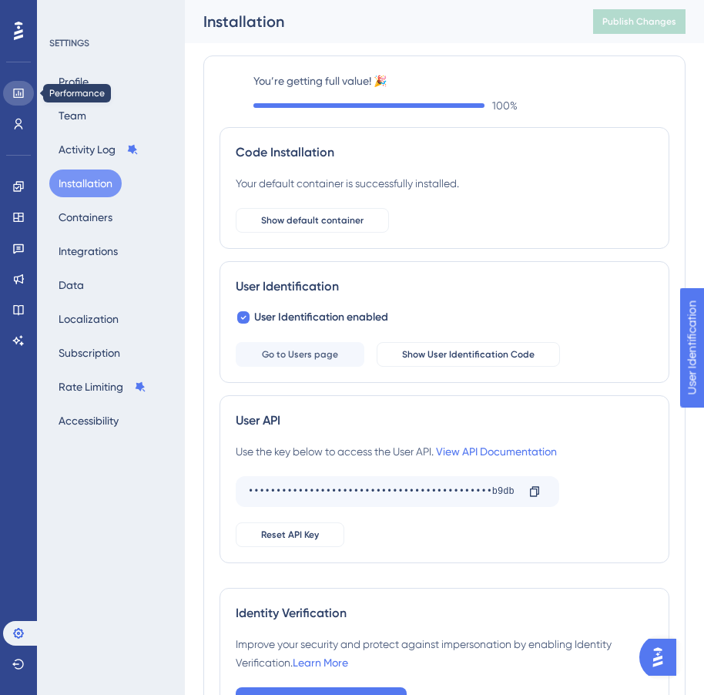
click at [14, 100] on link at bounding box center [18, 93] width 31 height 25
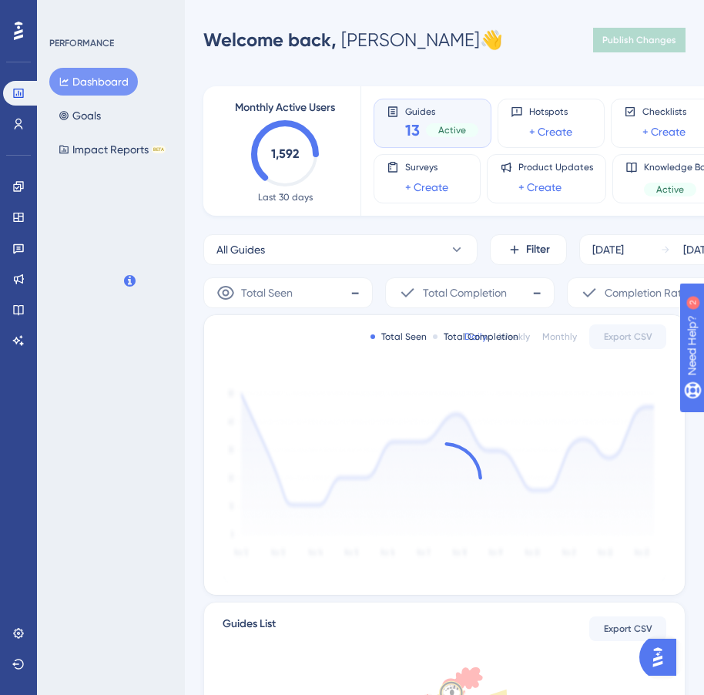
click at [10, 142] on div "Engagement Widgets Feedback Product Updates Knowledge Base AI Assistant" at bounding box center [18, 244] width 31 height 217
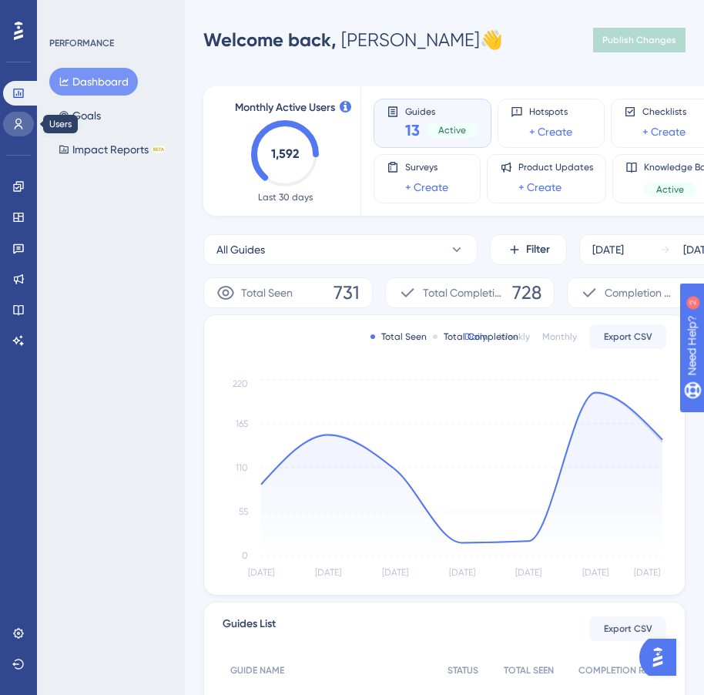
click at [15, 118] on icon at bounding box center [18, 124] width 12 height 12
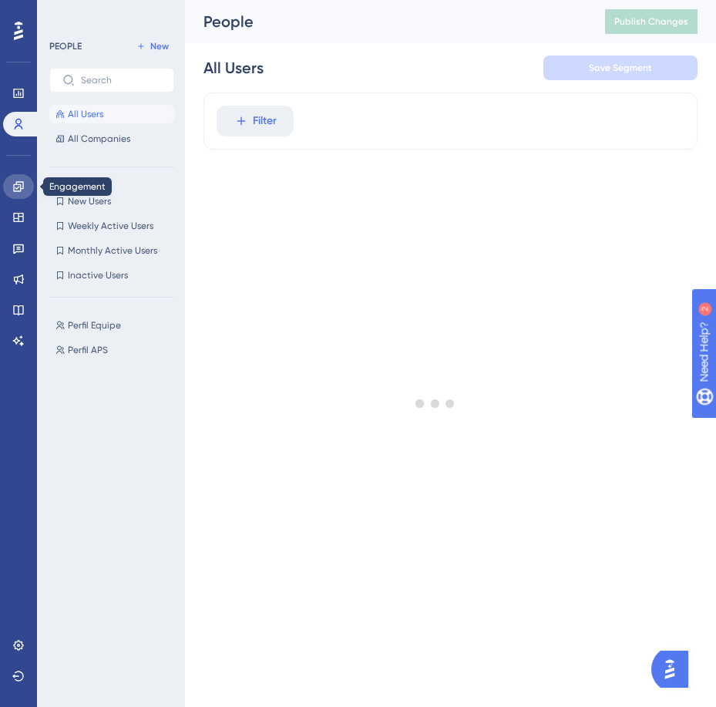
click at [18, 183] on icon at bounding box center [18, 186] width 12 height 12
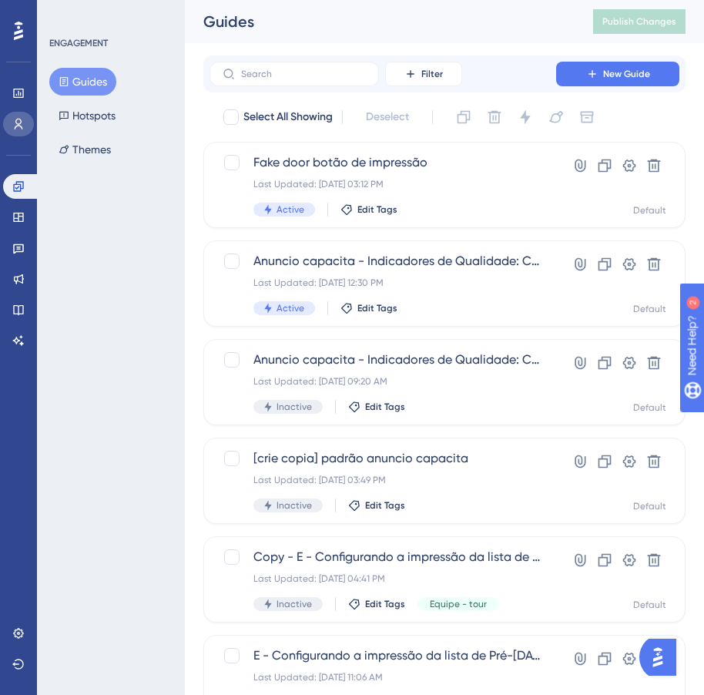
click at [26, 125] on link at bounding box center [18, 124] width 31 height 25
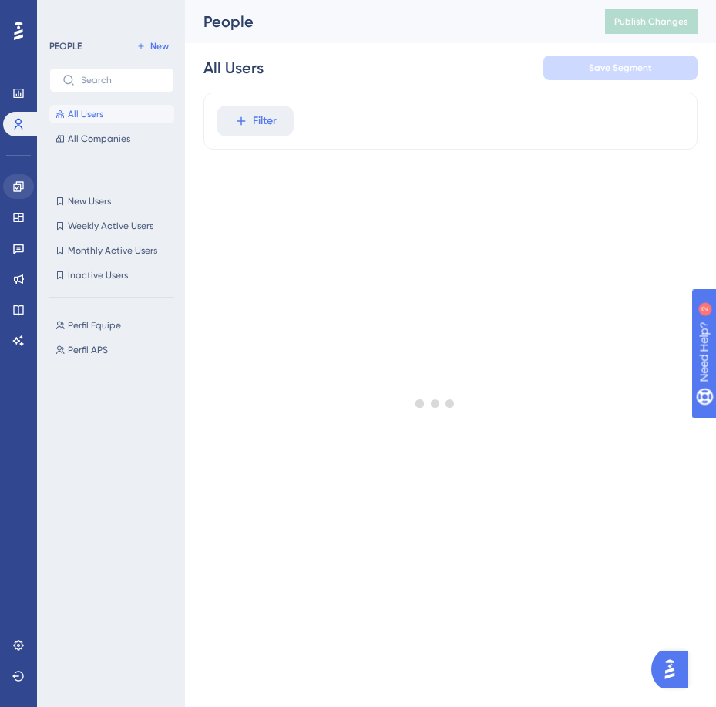
click at [12, 175] on div "Engagement Widgets Feedback Product Updates Knowledge Base AI Assistant" at bounding box center [18, 244] width 31 height 217
click at [16, 183] on icon at bounding box center [18, 186] width 10 height 10
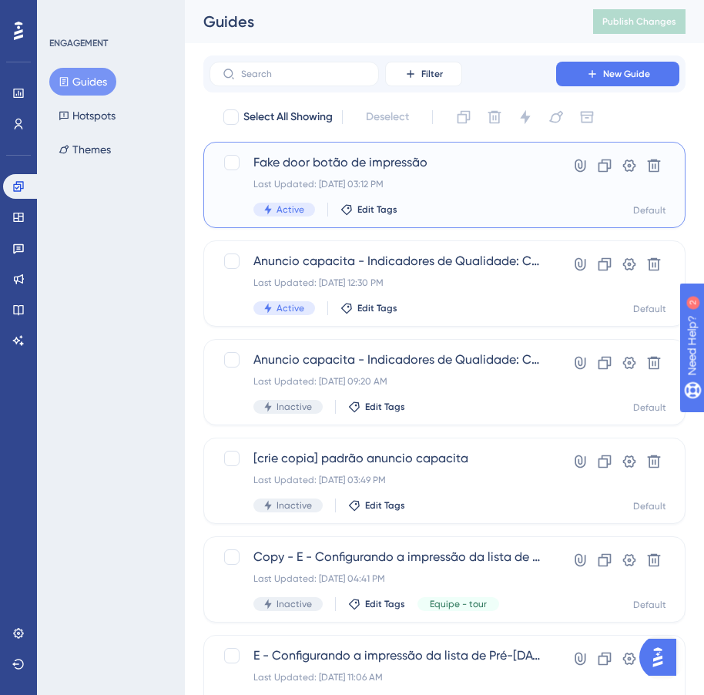
click at [488, 159] on span "Fake door botão de impressão" at bounding box center [382, 162] width 259 height 18
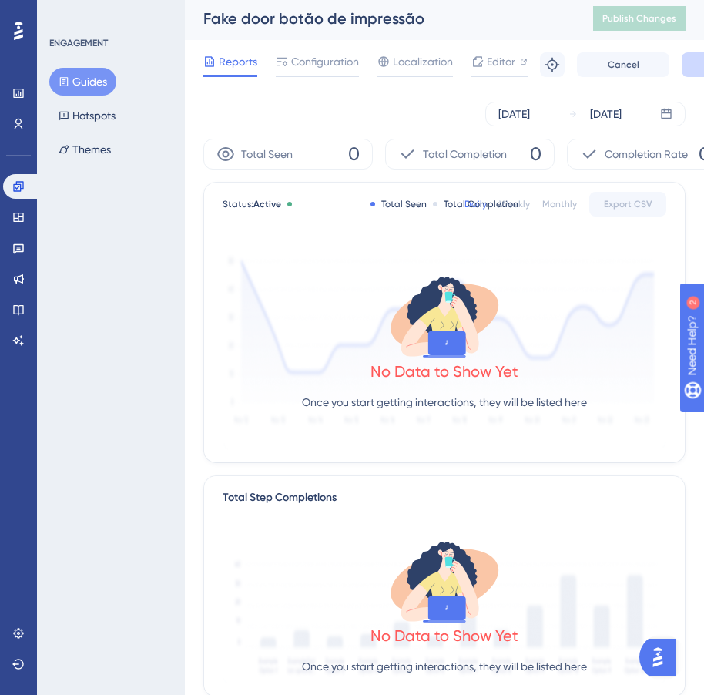
drag, startPoint x: 314, startPoint y: 108, endPoint x: -44, endPoint y: 134, distance: 359.2
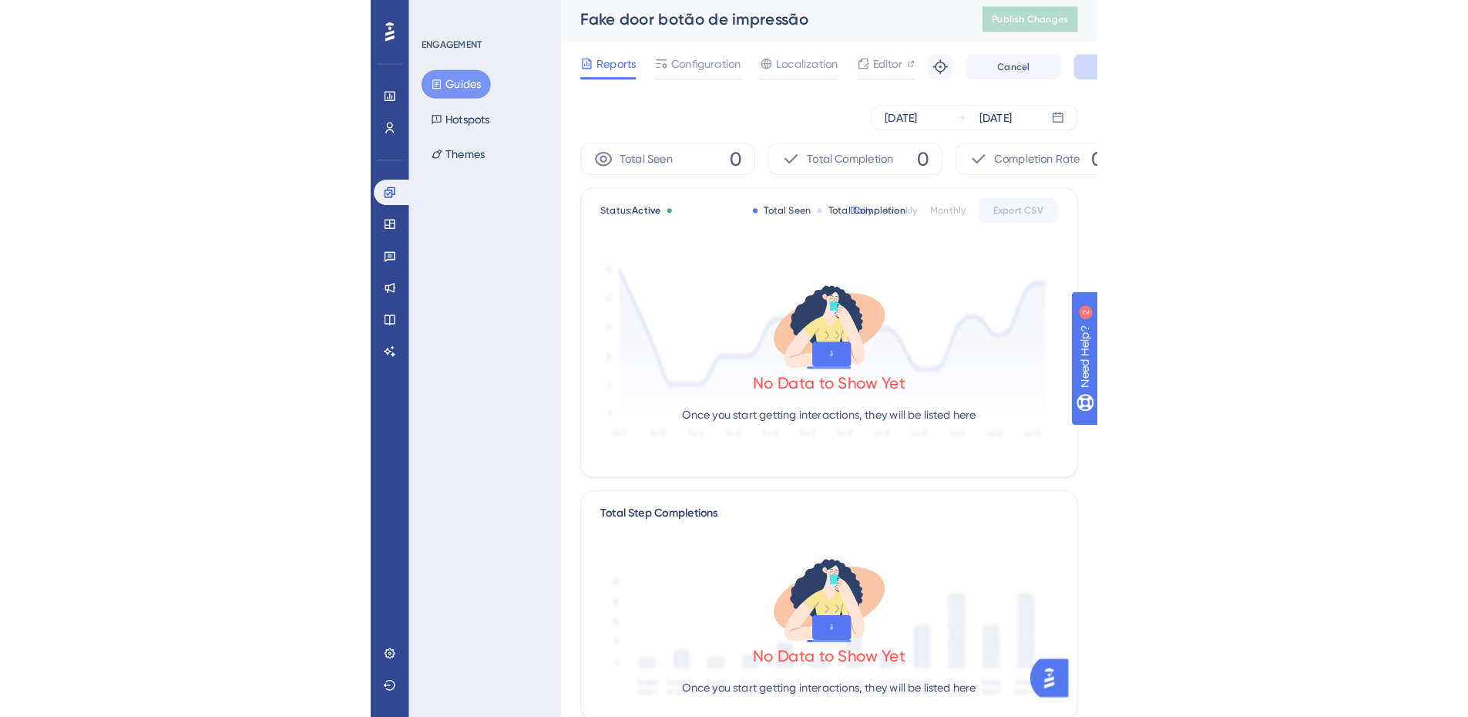
scroll to position [8, 0]
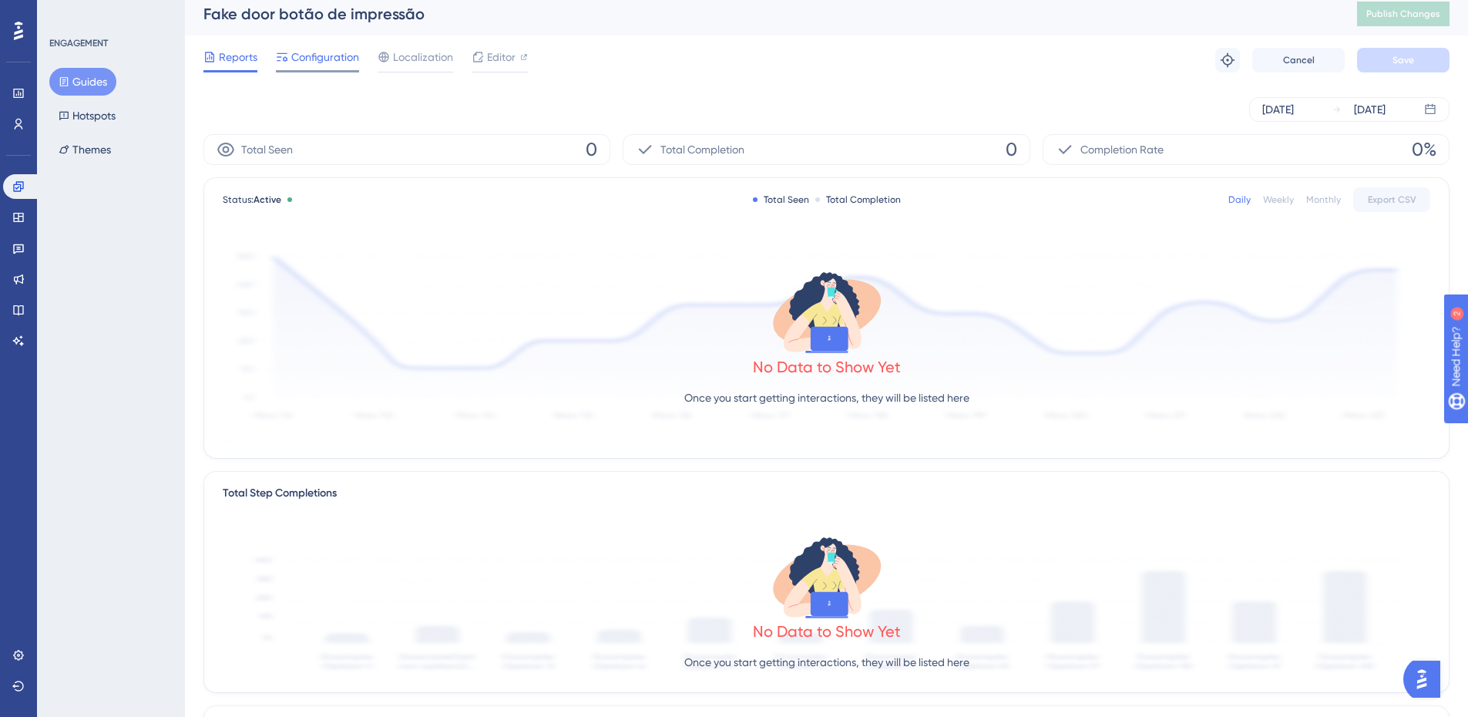
click at [334, 59] on span "Configuration" at bounding box center [325, 57] width 68 height 18
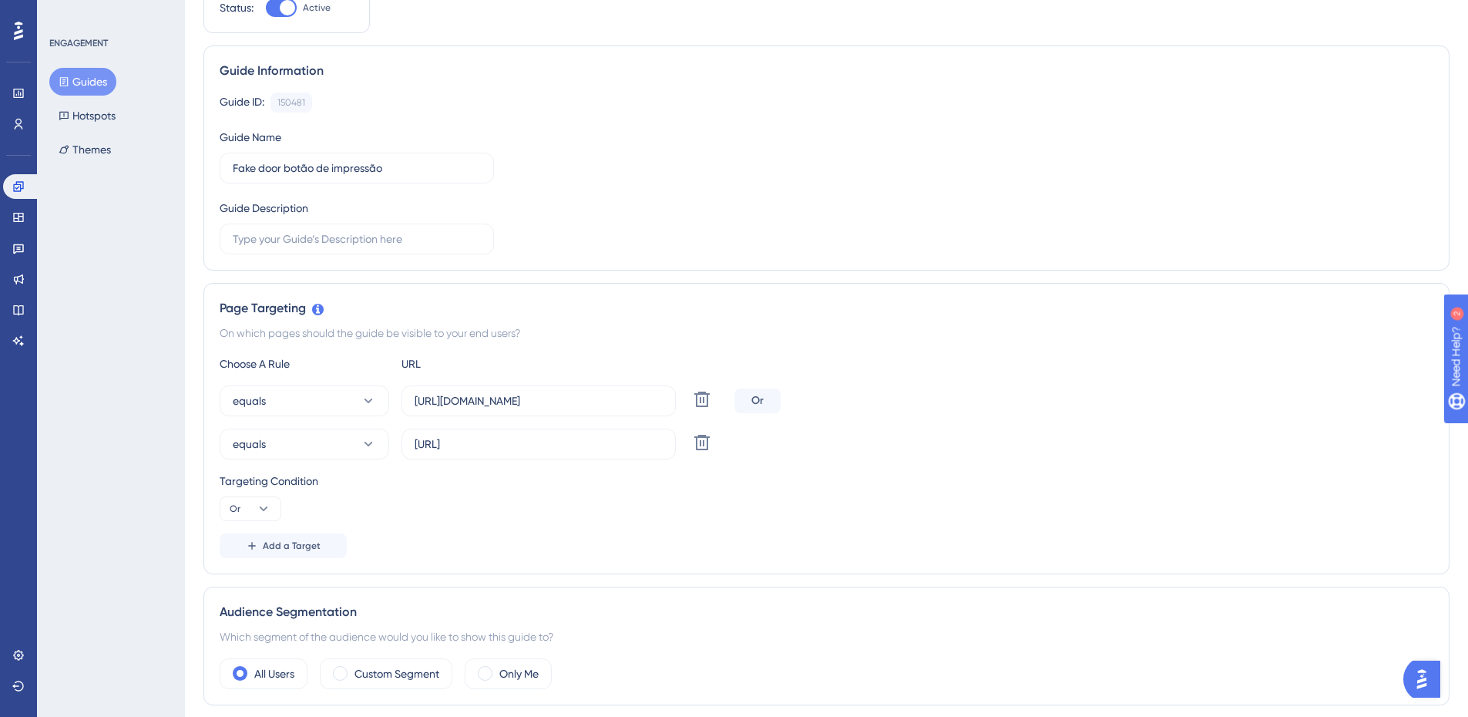
scroll to position [154, 0]
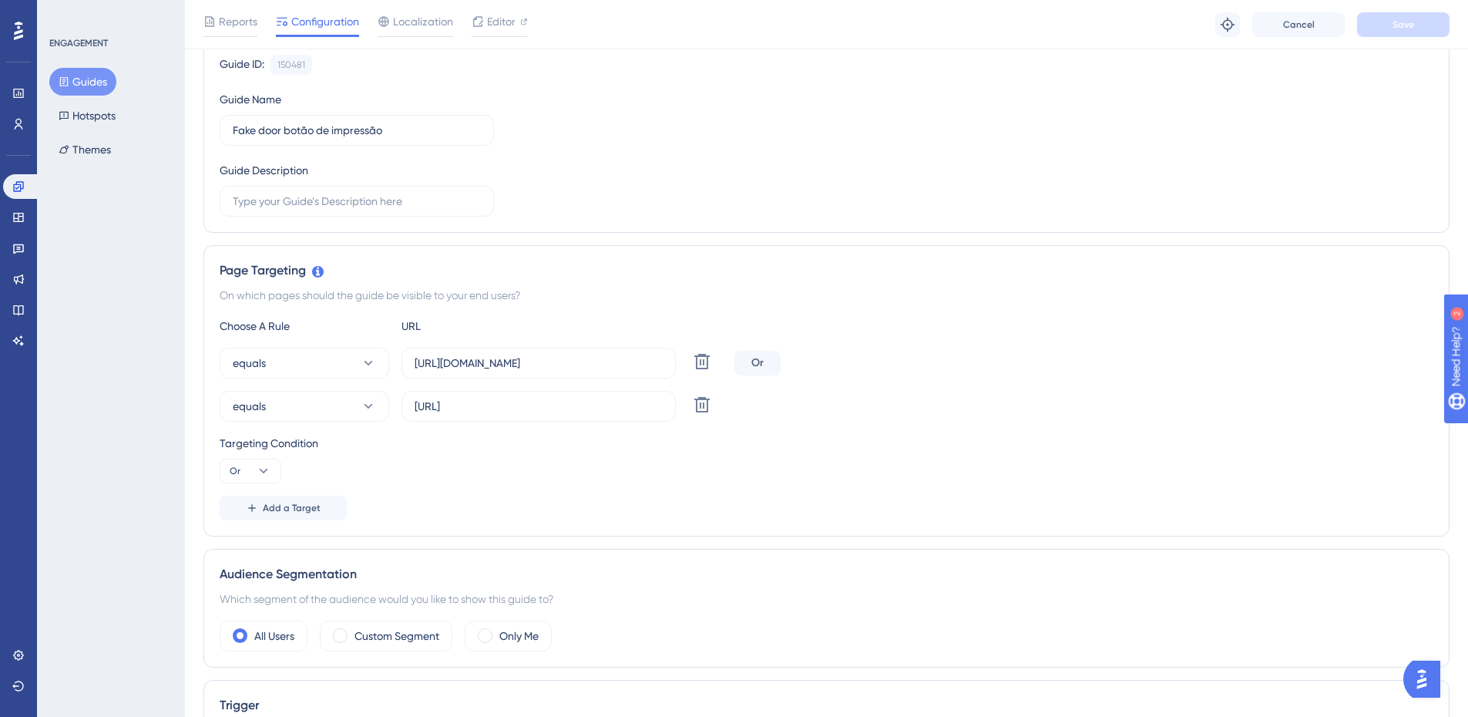
drag, startPoint x: 659, startPoint y: 246, endPoint x: 603, endPoint y: 184, distance: 82.9
click at [603, 184] on div "Guide ID: 150481 Copy Guide Name Fake door botão de impressão Guide Description" at bounding box center [826, 136] width 1213 height 162
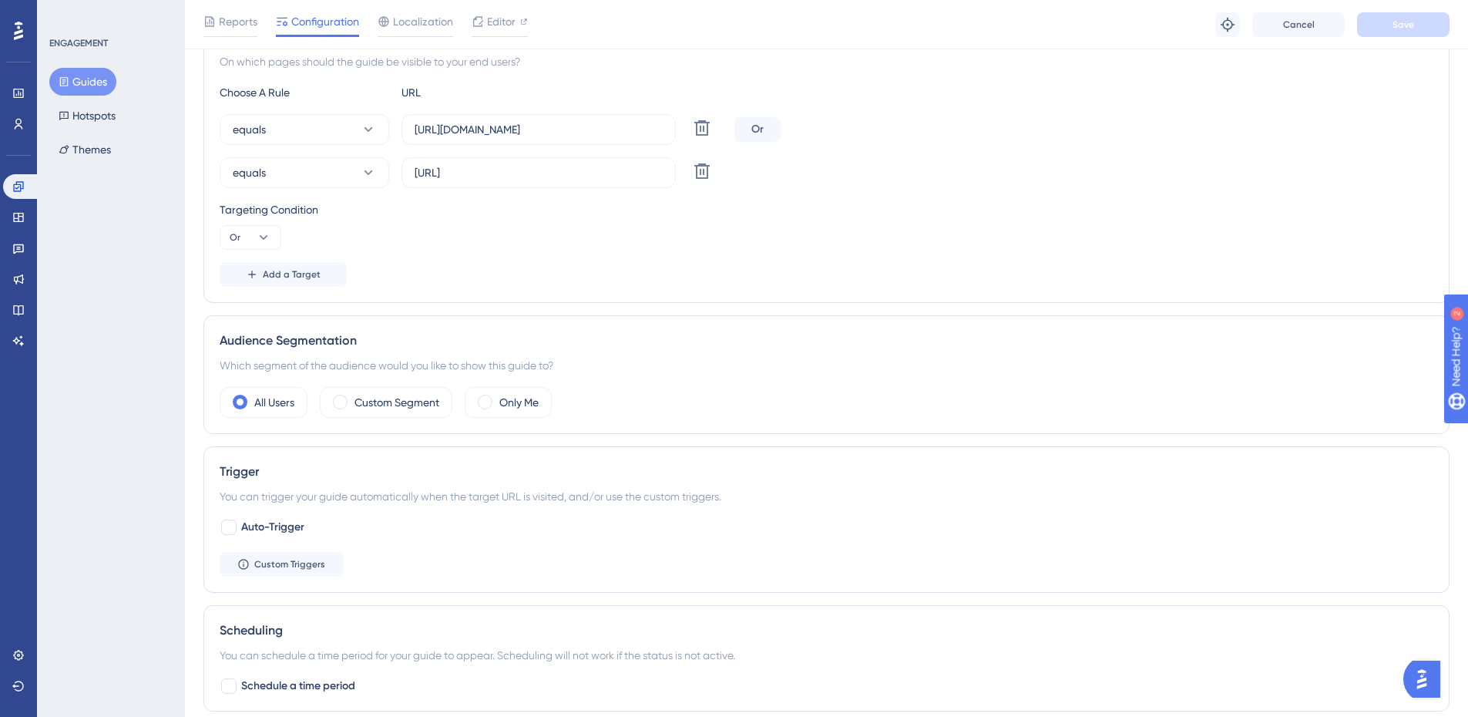
scroll to position [462, 0]
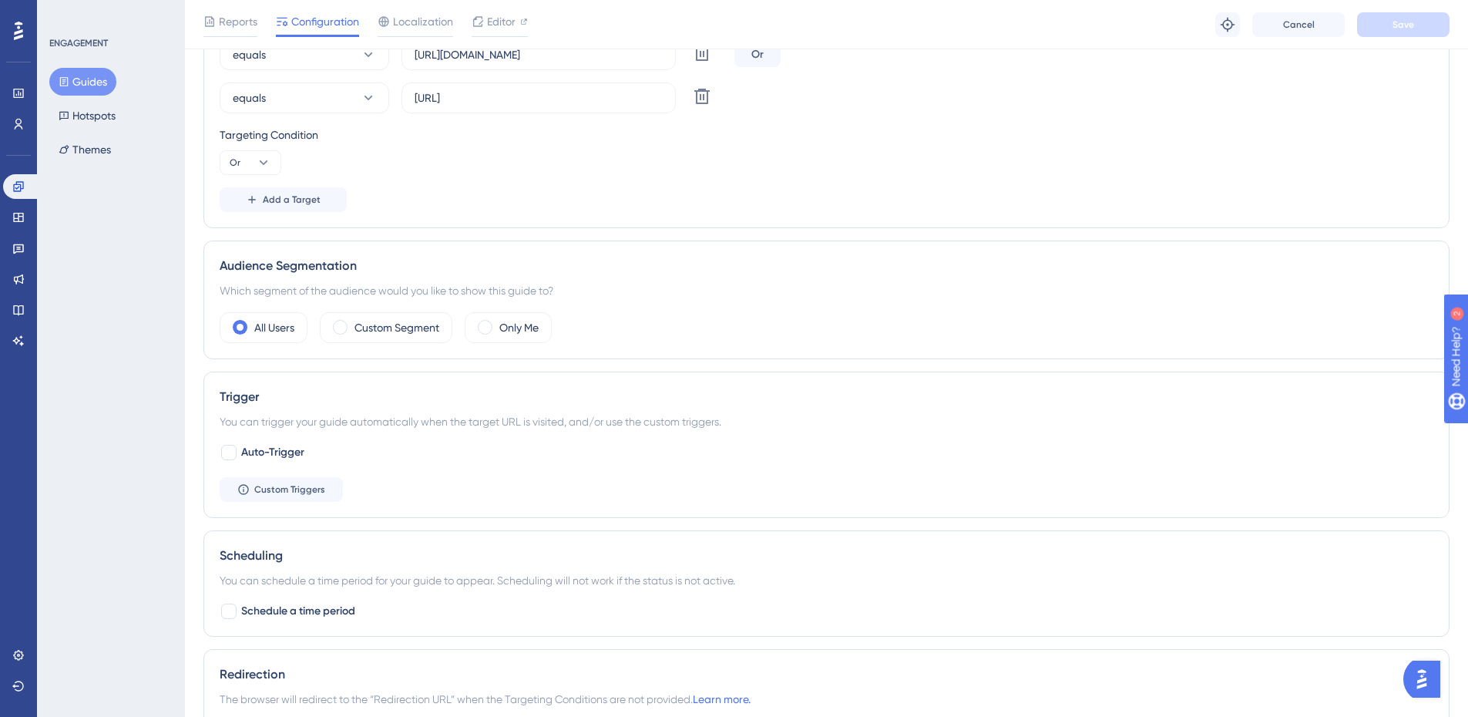
click at [341, 421] on div "You can trigger your guide automatically when the target URL is visited, and/or…" at bounding box center [826, 421] width 1213 height 18
click at [583, 458] on div "Auto-Trigger Custom Triggers" at bounding box center [826, 472] width 1213 height 59
drag, startPoint x: 461, startPoint y: 448, endPoint x: 378, endPoint y: 457, distance: 82.9
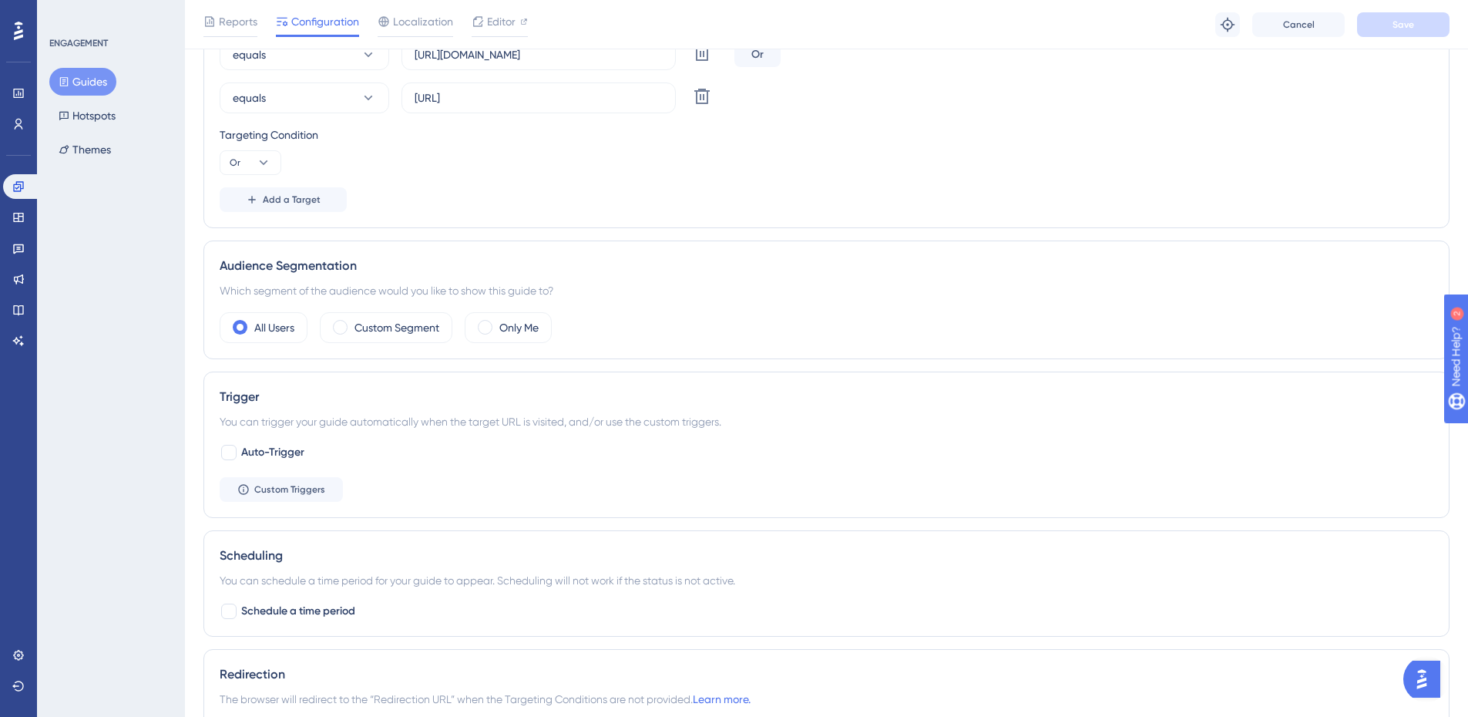
click at [414, 442] on div "Trigger You can trigger your guide automatically when the target URL is visited…" at bounding box center [826, 444] width 1246 height 146
click at [310, 482] on button "Custom Triggers" at bounding box center [281, 489] width 123 height 25
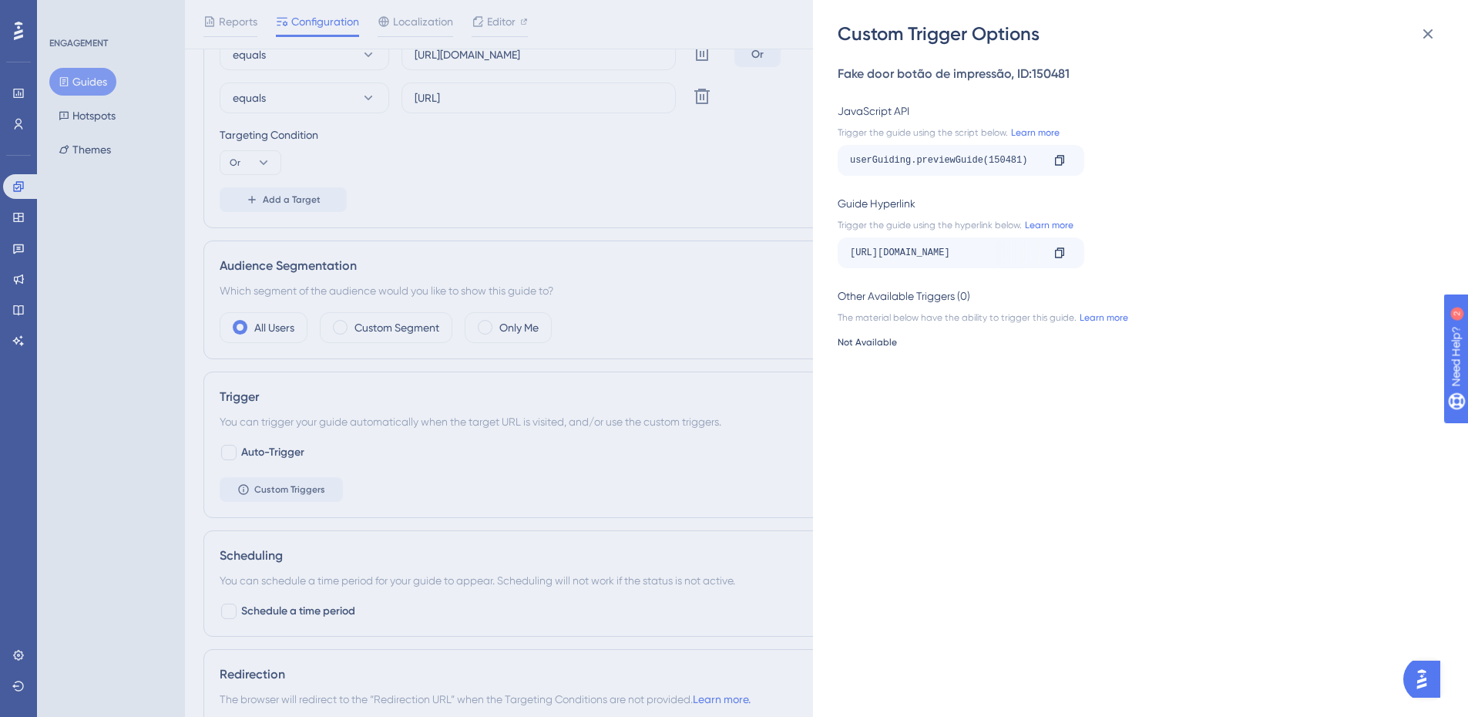
click at [950, 162] on div "userGuiding.previewGuide(150481)" at bounding box center [945, 160] width 191 height 25
click at [992, 198] on div "Guide Hyperlink" at bounding box center [1135, 203] width 596 height 18
drag, startPoint x: 992, startPoint y: 198, endPoint x: 962, endPoint y: 185, distance: 32.1
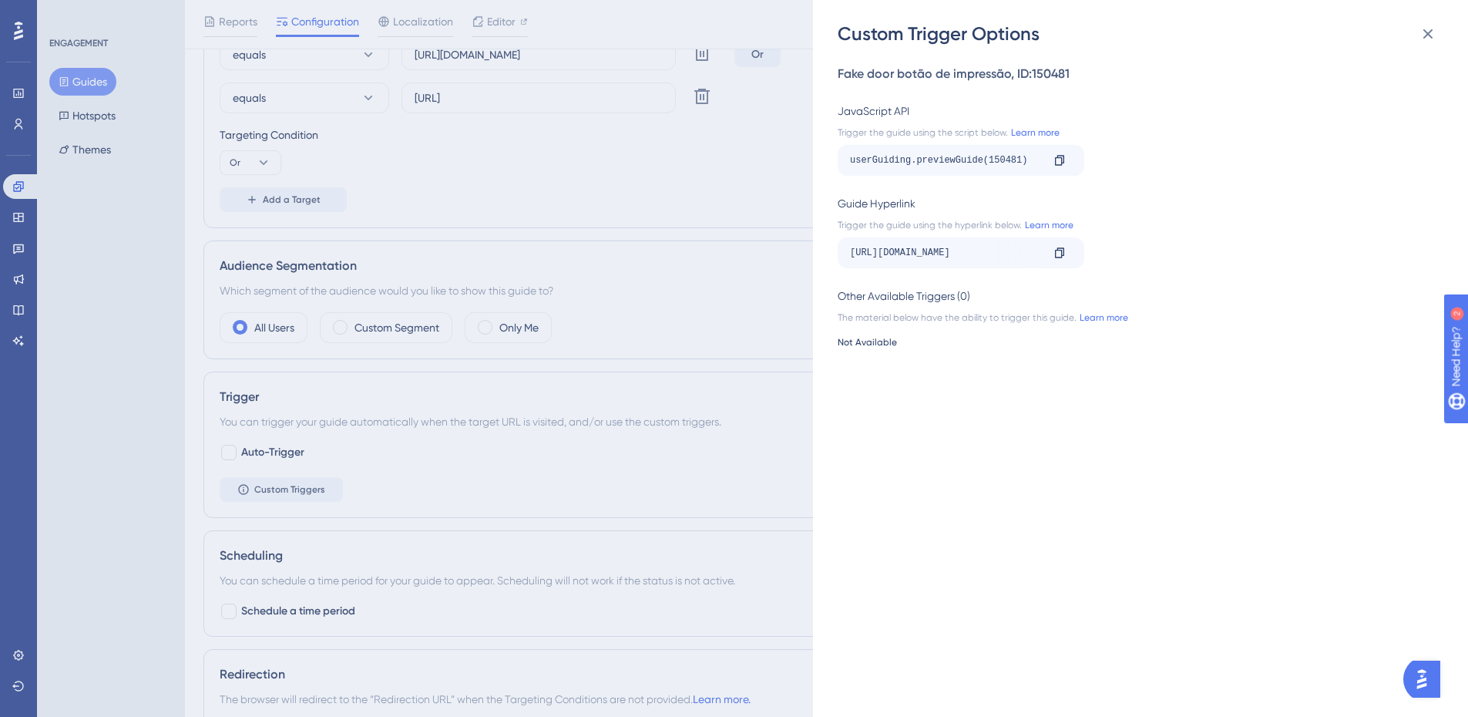
click at [962, 185] on div "Fake door botão de impressão , ID: 150481 JavaScript API Trigger the guide usin…" at bounding box center [1147, 381] width 621 height 670
drag, startPoint x: 983, startPoint y: 207, endPoint x: 952, endPoint y: 190, distance: 35.6
click at [952, 190] on div "Fake door botão de impressão , ID: 150481 JavaScript API Trigger the guide usin…" at bounding box center [1147, 381] width 621 height 670
drag, startPoint x: 1032, startPoint y: 154, endPoint x: 821, endPoint y: 169, distance: 212.4
click at [821, 169] on div "Custom Trigger Options Fake door botão de impressão , ID: 150481 JavaScript API…" at bounding box center [1140, 358] width 655 height 717
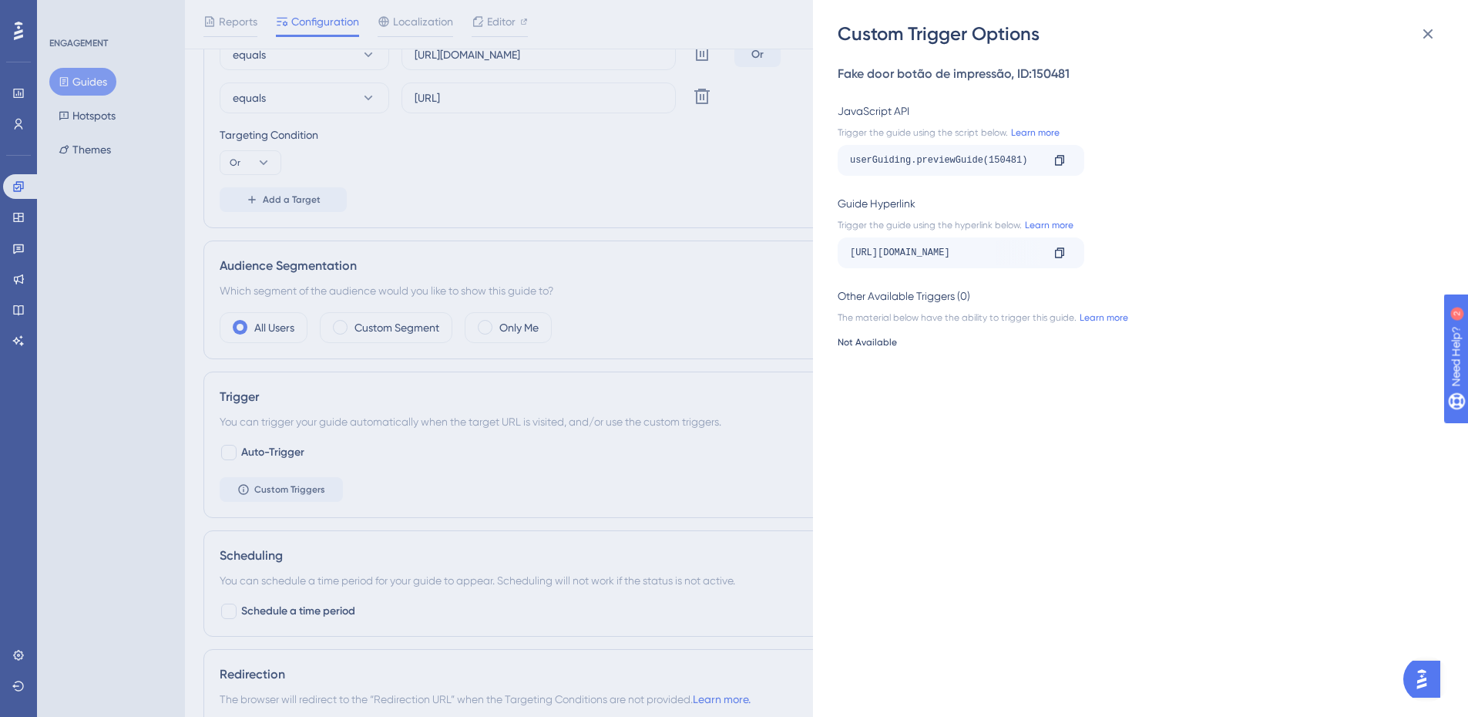
drag, startPoint x: 988, startPoint y: 193, endPoint x: 954, endPoint y: 184, distance: 35.1
click at [954, 184] on div "Fake door botão de impressão , ID: 150481 JavaScript API Trigger the guide usin…" at bounding box center [1147, 381] width 621 height 670
click at [1062, 162] on icon at bounding box center [1059, 160] width 9 height 10
drag, startPoint x: 855, startPoint y: 161, endPoint x: 1023, endPoint y: 146, distance: 168.6
click at [1023, 146] on div "userGuiding.previewGuide(150481) Copy" at bounding box center [960, 160] width 247 height 31
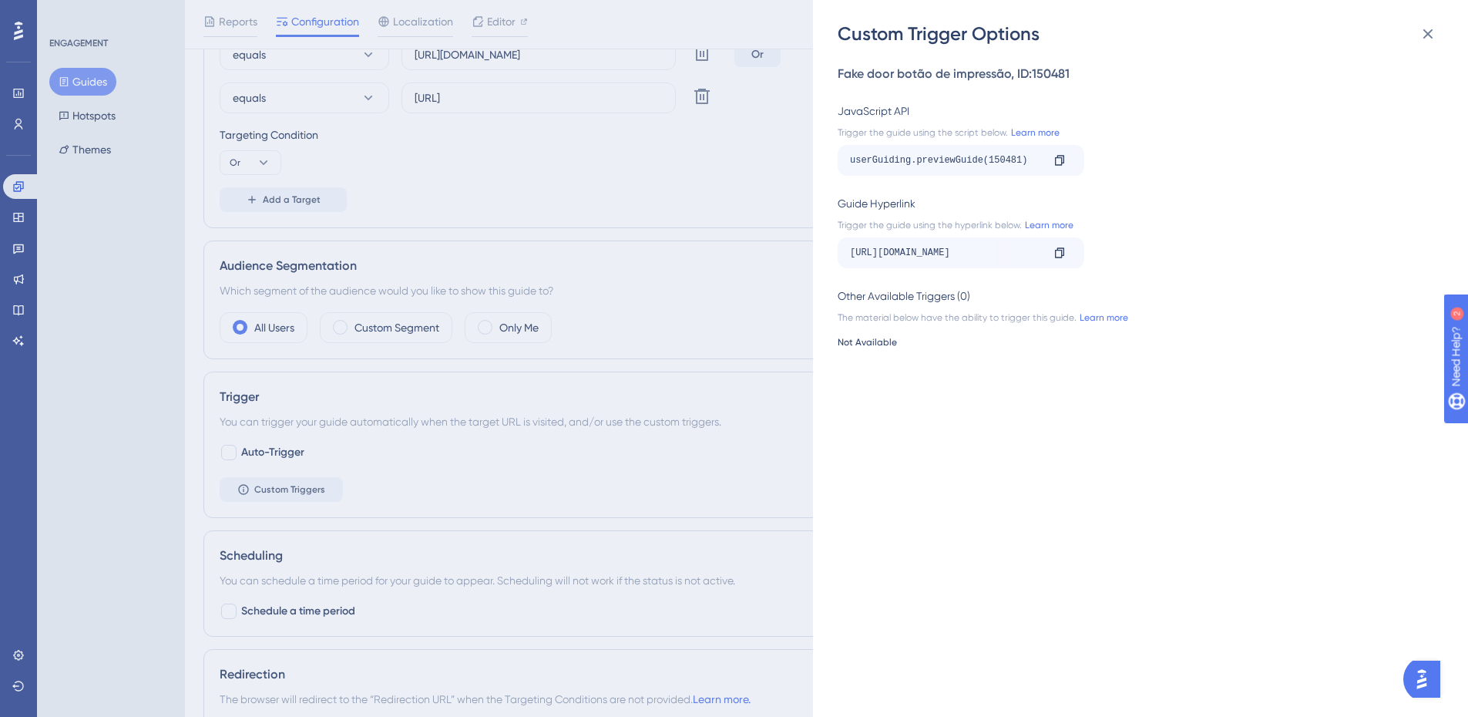
click at [1016, 197] on div "Guide Hyperlink" at bounding box center [1135, 203] width 596 height 18
drag, startPoint x: 997, startPoint y: 162, endPoint x: 986, endPoint y: 162, distance: 10.8
click at [986, 162] on div "userGuiding.previewGuide(150481)" at bounding box center [945, 160] width 191 height 25
click at [1014, 185] on div "Fake door botão de impressão , ID: 150481 JavaScript API Trigger the guide usin…" at bounding box center [1147, 381] width 621 height 670
click at [1007, 161] on div "userGuiding.previewGuide(150481)" at bounding box center [945, 160] width 191 height 25
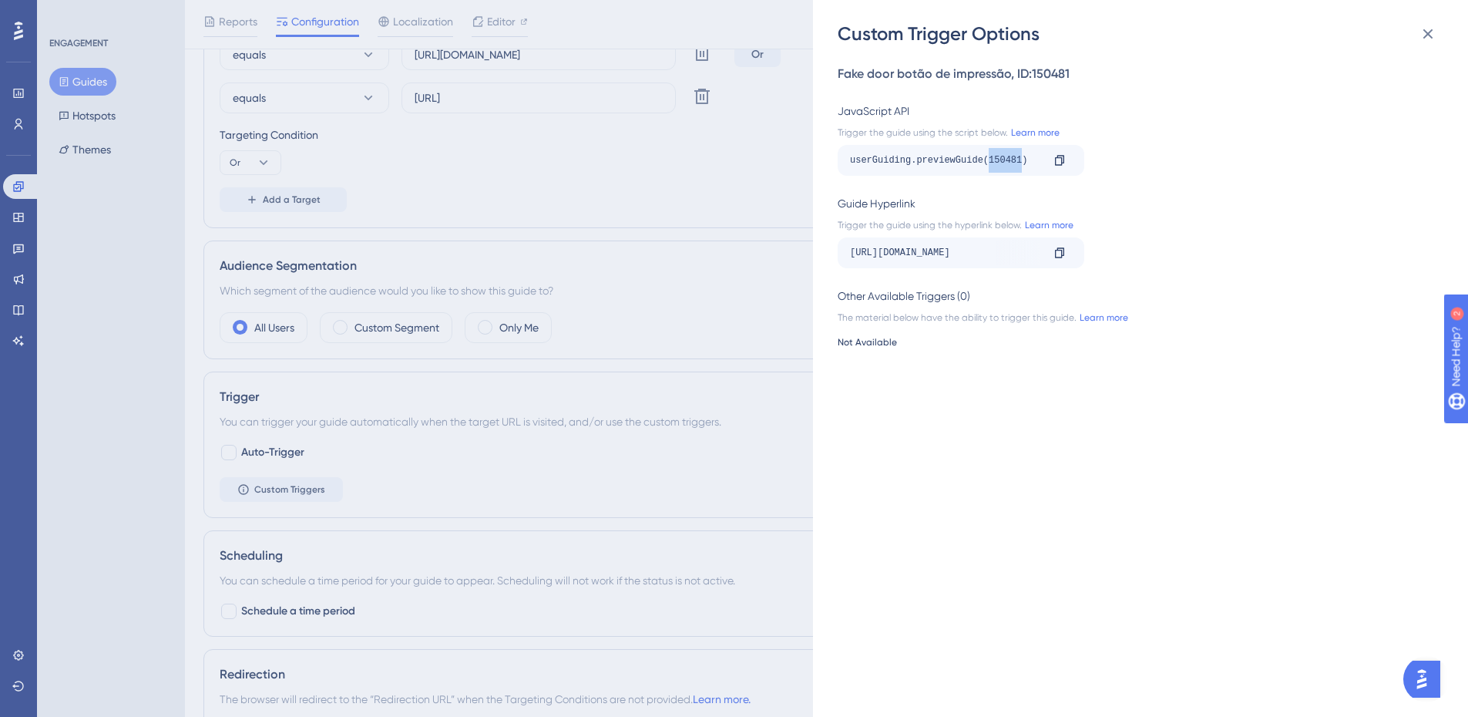
click at [1007, 161] on div "userGuiding.previewGuide(150481)" at bounding box center [945, 160] width 191 height 25
